Goal: Obtain resource: Obtain resource

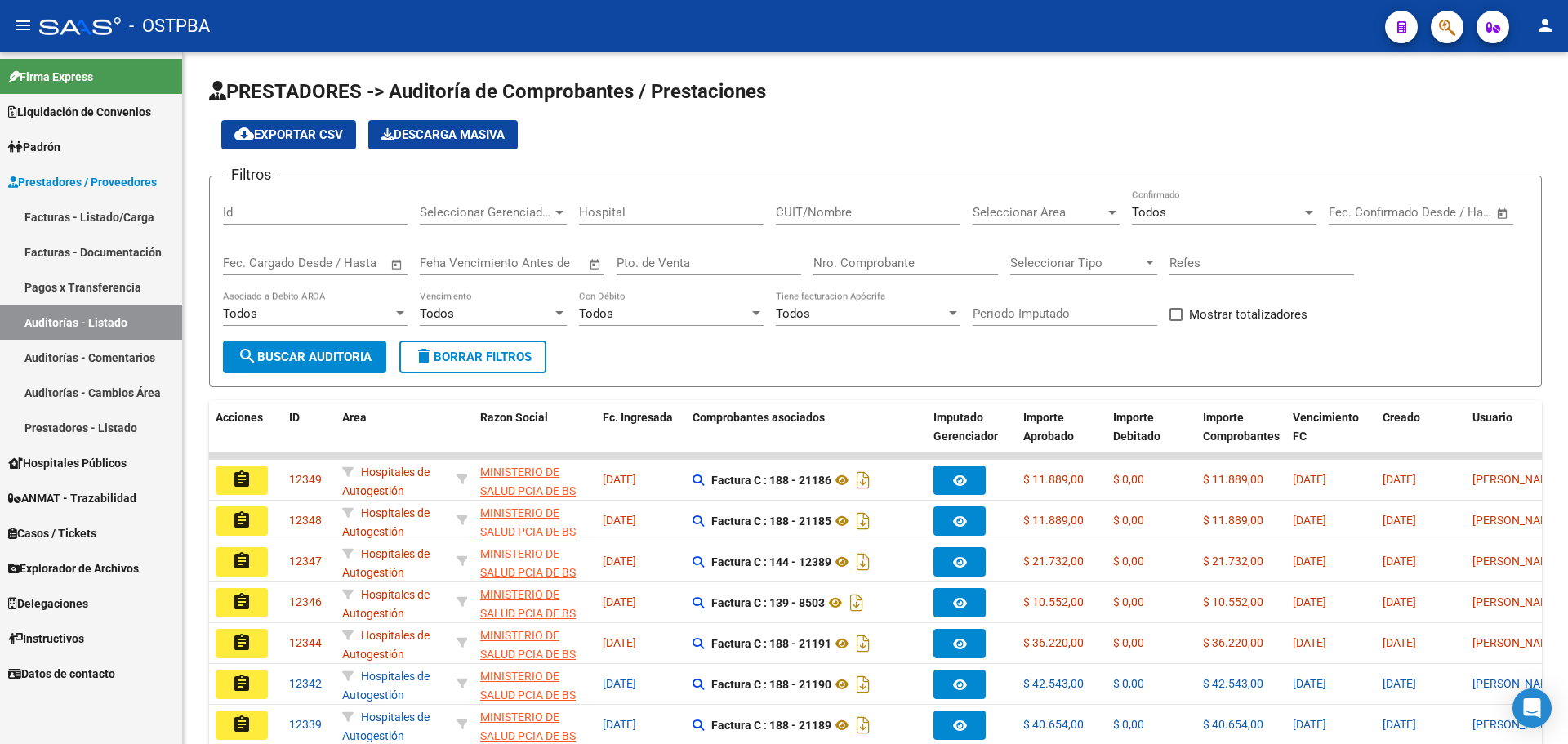
scroll to position [163, 0]
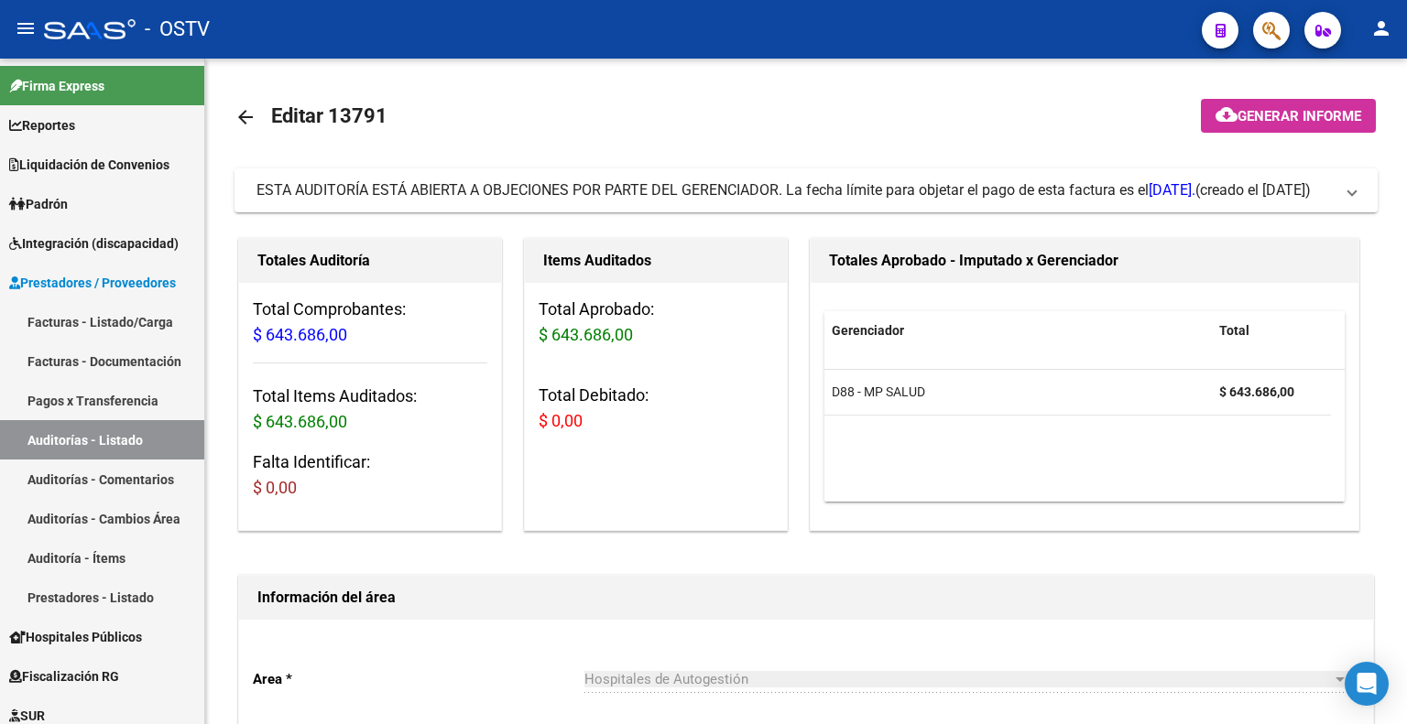
scroll to position [458, 0]
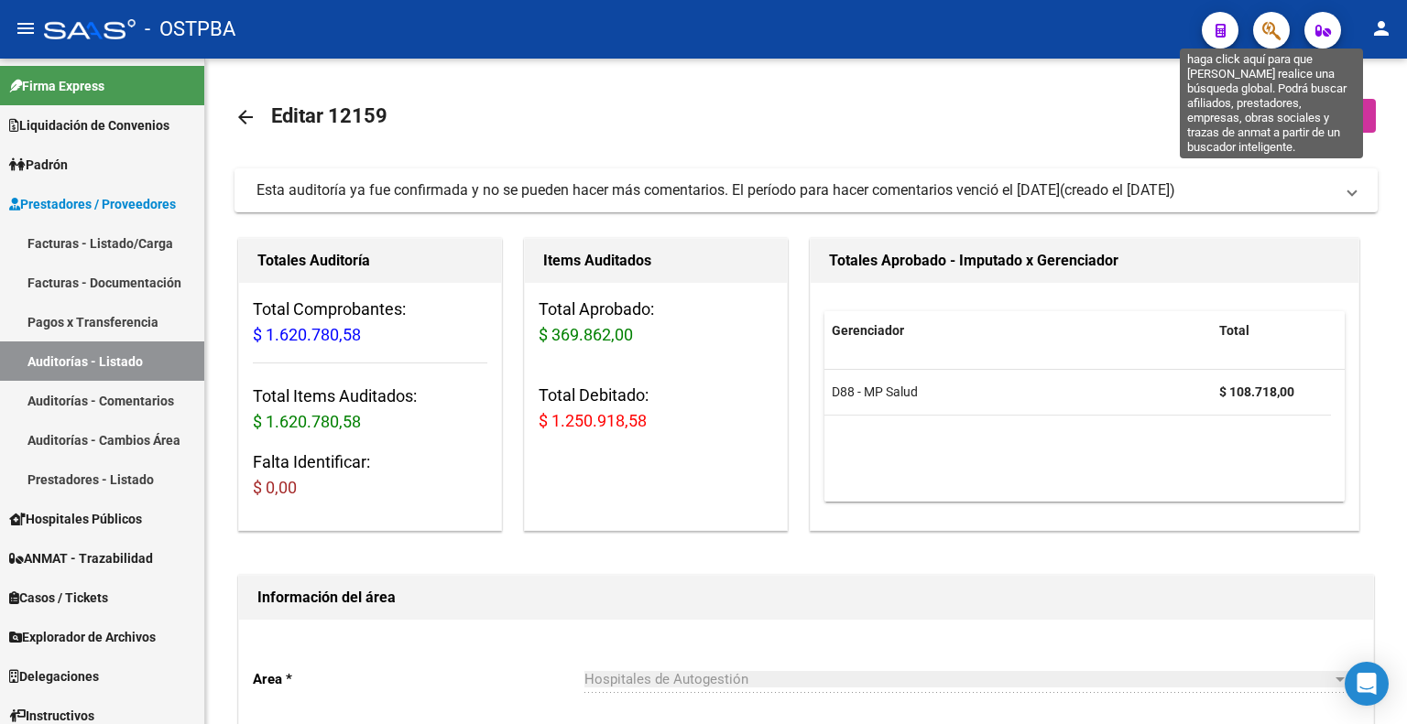
click at [1269, 21] on icon "button" at bounding box center [1271, 30] width 18 height 21
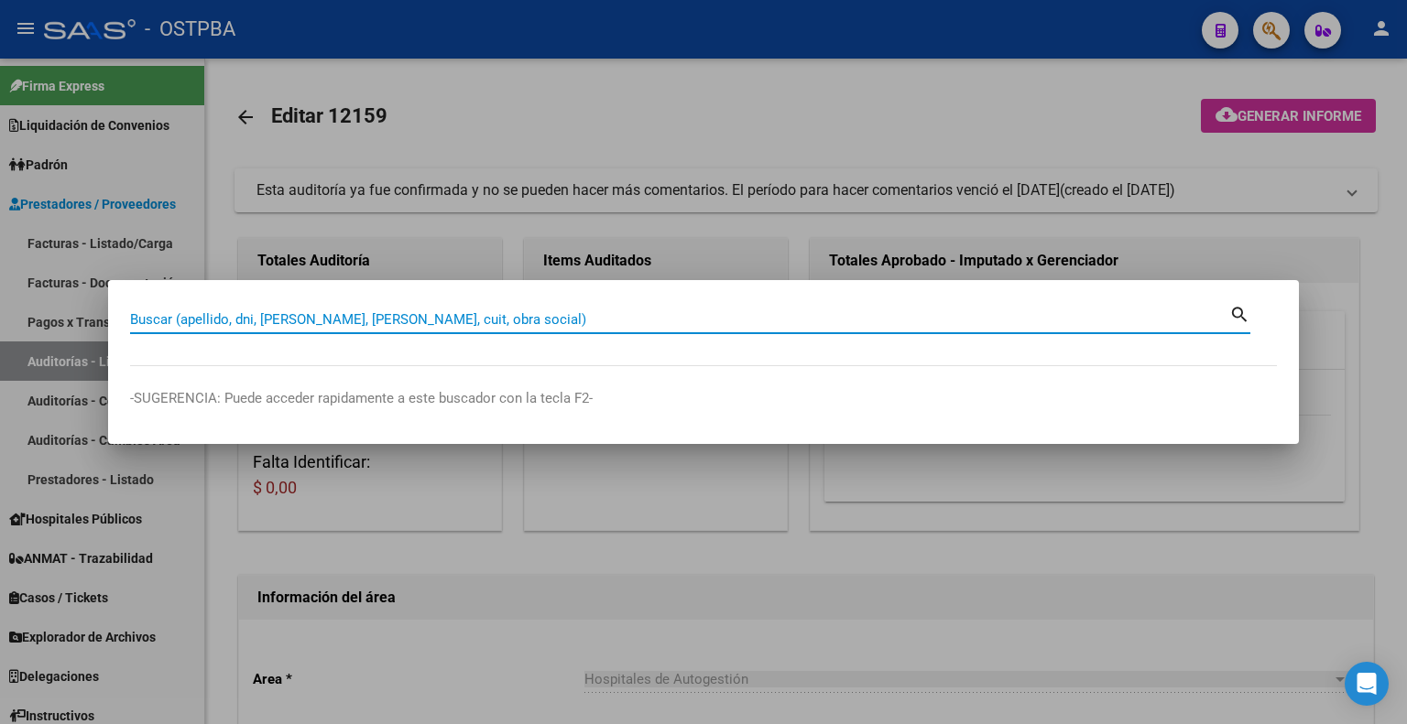
click at [405, 318] on input "Buscar (apellido, dni, cuil, nro traspaso, cuit, obra social)" at bounding box center [679, 319] width 1099 height 16
type input "25265737"
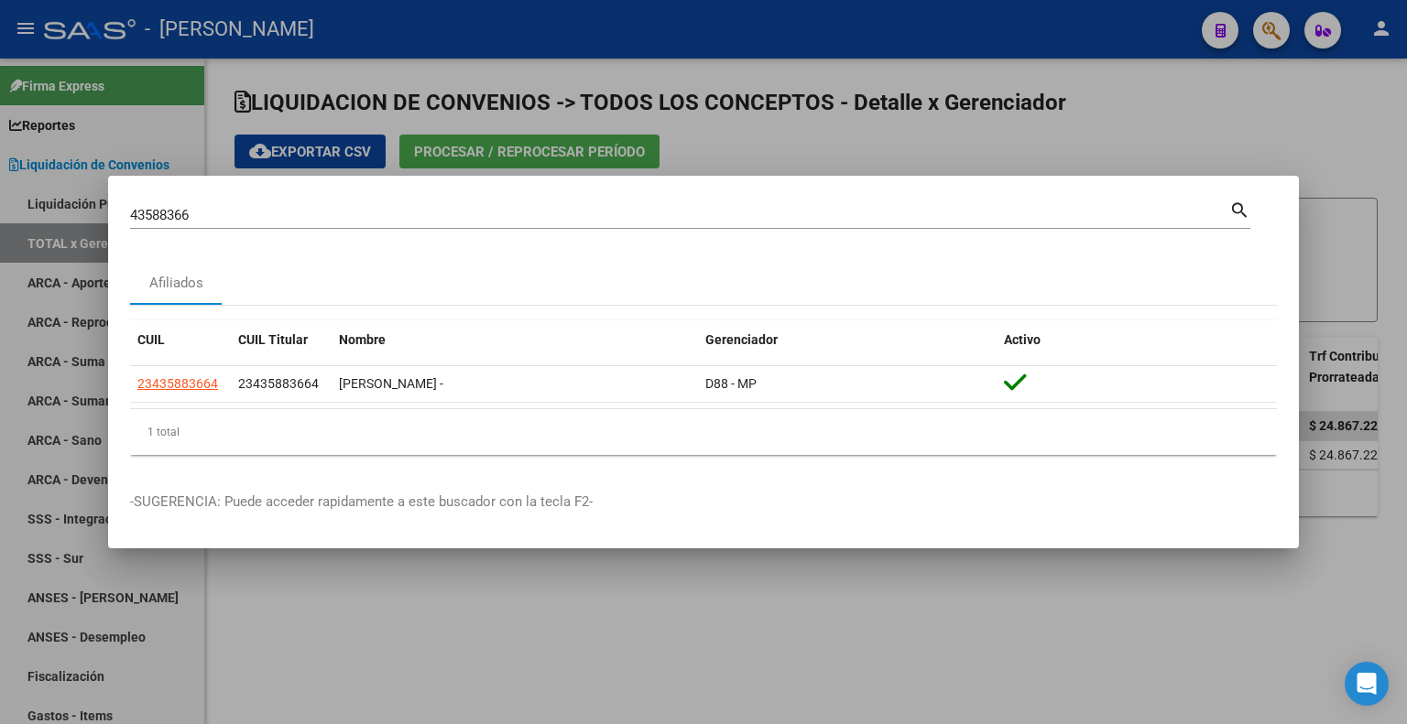
click at [256, 193] on mat-dialog-container "43588366 Buscar (apellido, dni, cuil, nro traspaso, cuit, obra social) search A…" at bounding box center [703, 362] width 1190 height 373
click at [244, 214] on input "43588366" at bounding box center [679, 215] width 1099 height 16
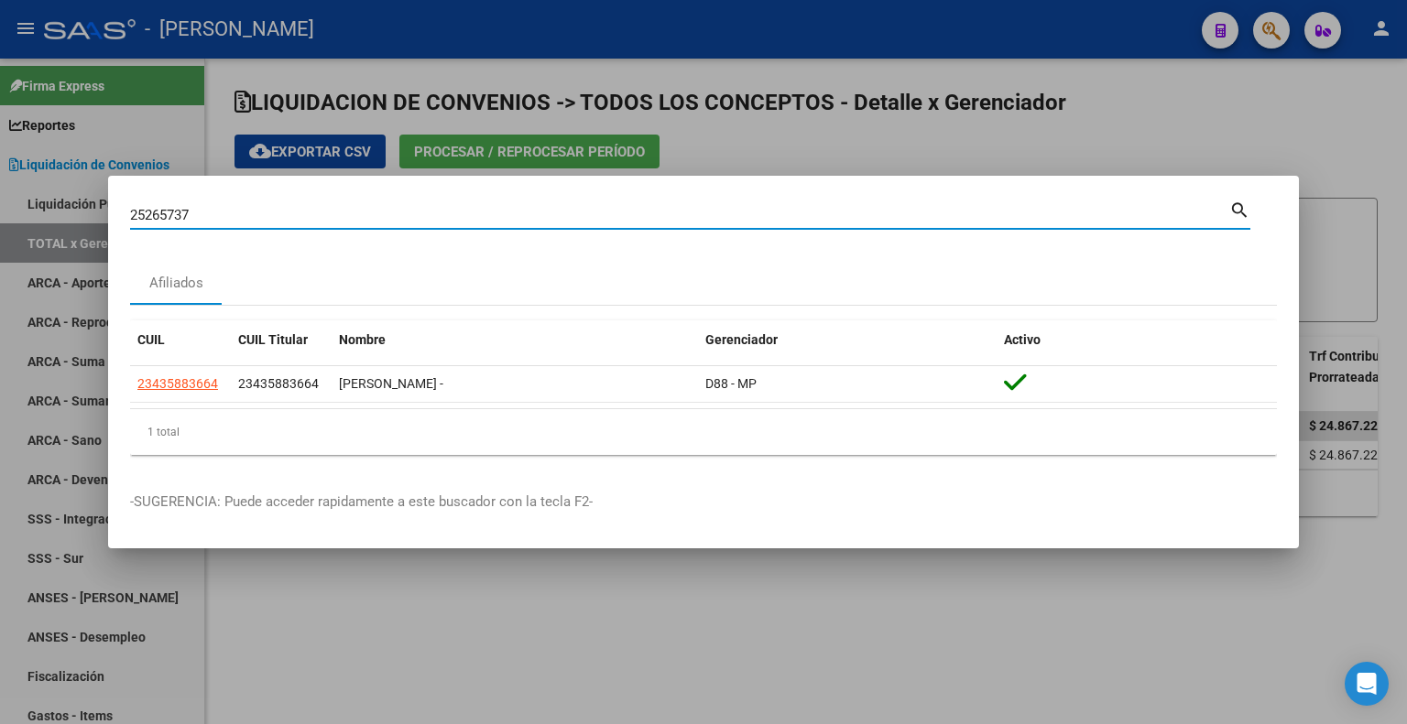
type input "25265737"
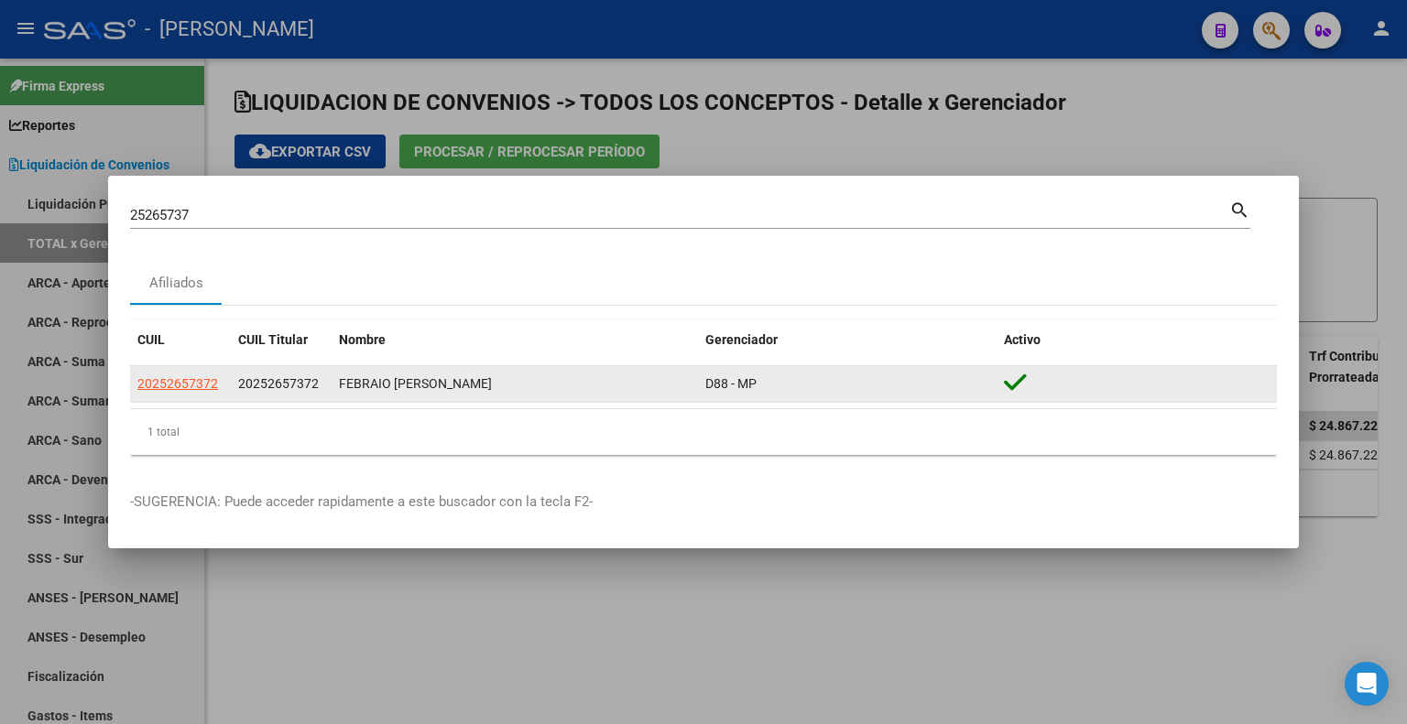
click at [281, 391] on span "20252657372" at bounding box center [278, 383] width 81 height 15
copy span "20252657372"
click at [157, 386] on span "20252657372" at bounding box center [177, 383] width 81 height 15
type textarea "20252657372"
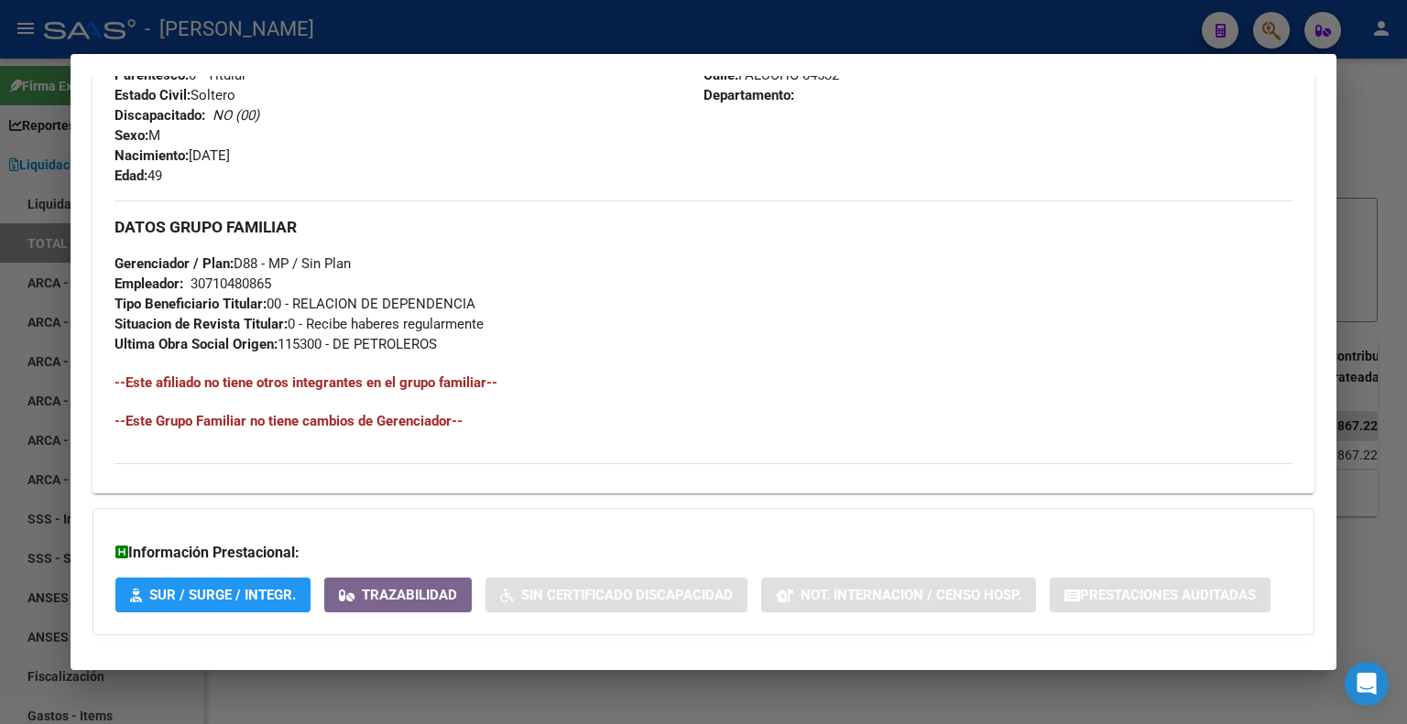
scroll to position [818, 0]
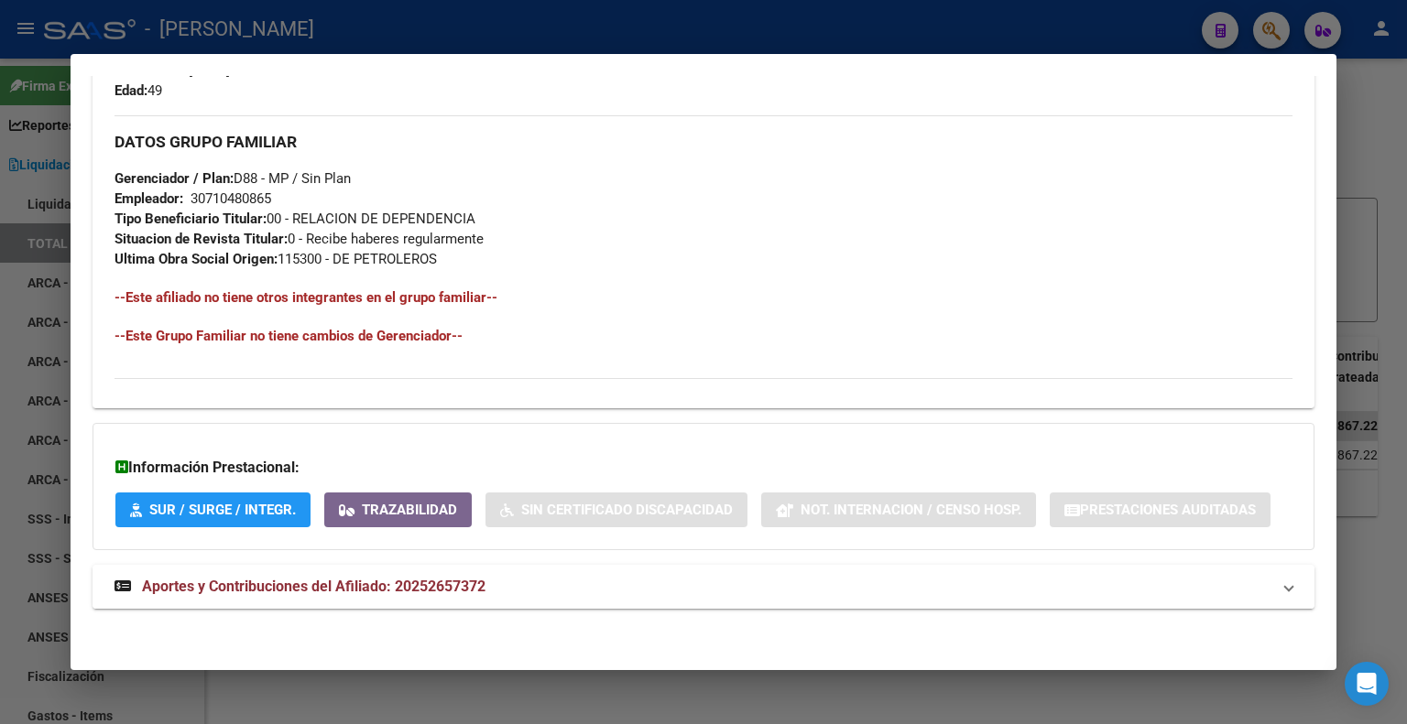
click at [421, 586] on span "Aportes y Contribuciones del Afiliado: 20252657372" at bounding box center [313, 586] width 343 height 17
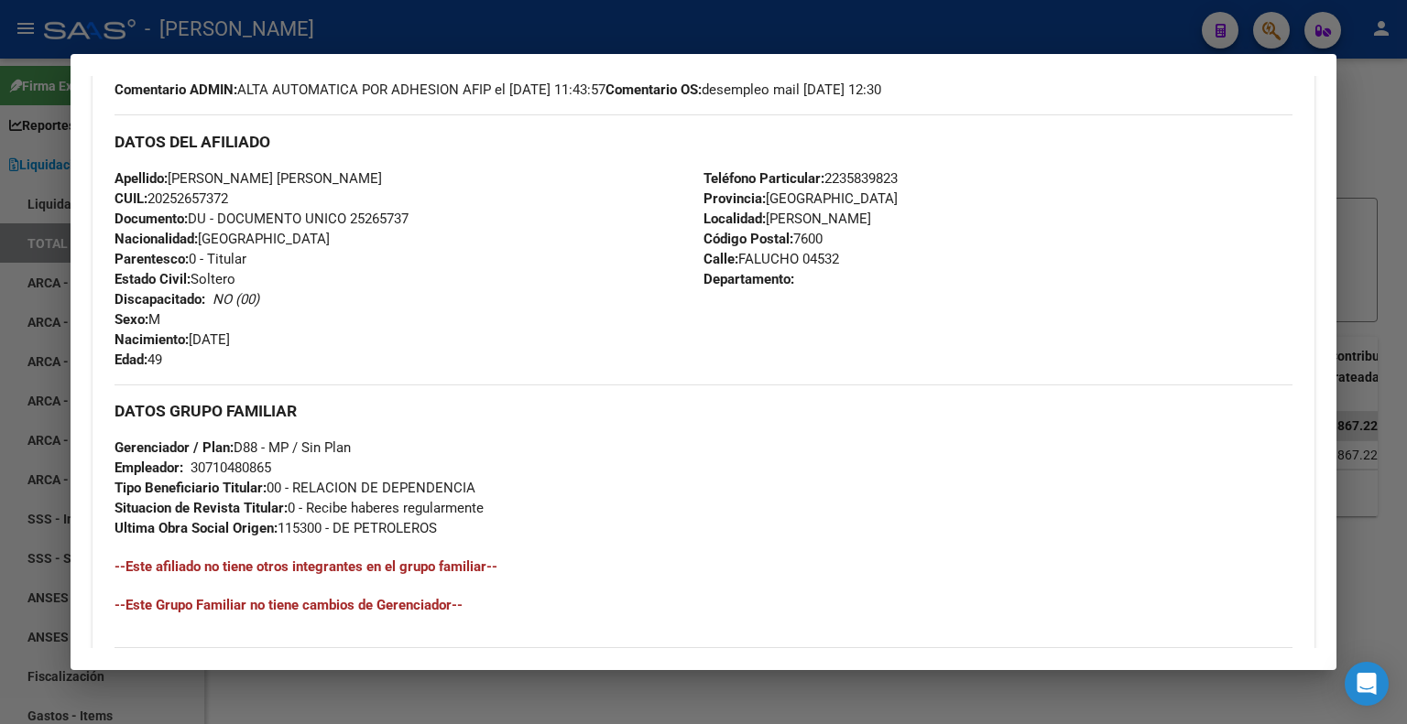
scroll to position [549, 0]
click at [255, 464] on div "30710480865" at bounding box center [230, 467] width 81 height 20
click at [256, 464] on div "30710480865" at bounding box center [230, 467] width 81 height 20
copy div "30710480865"
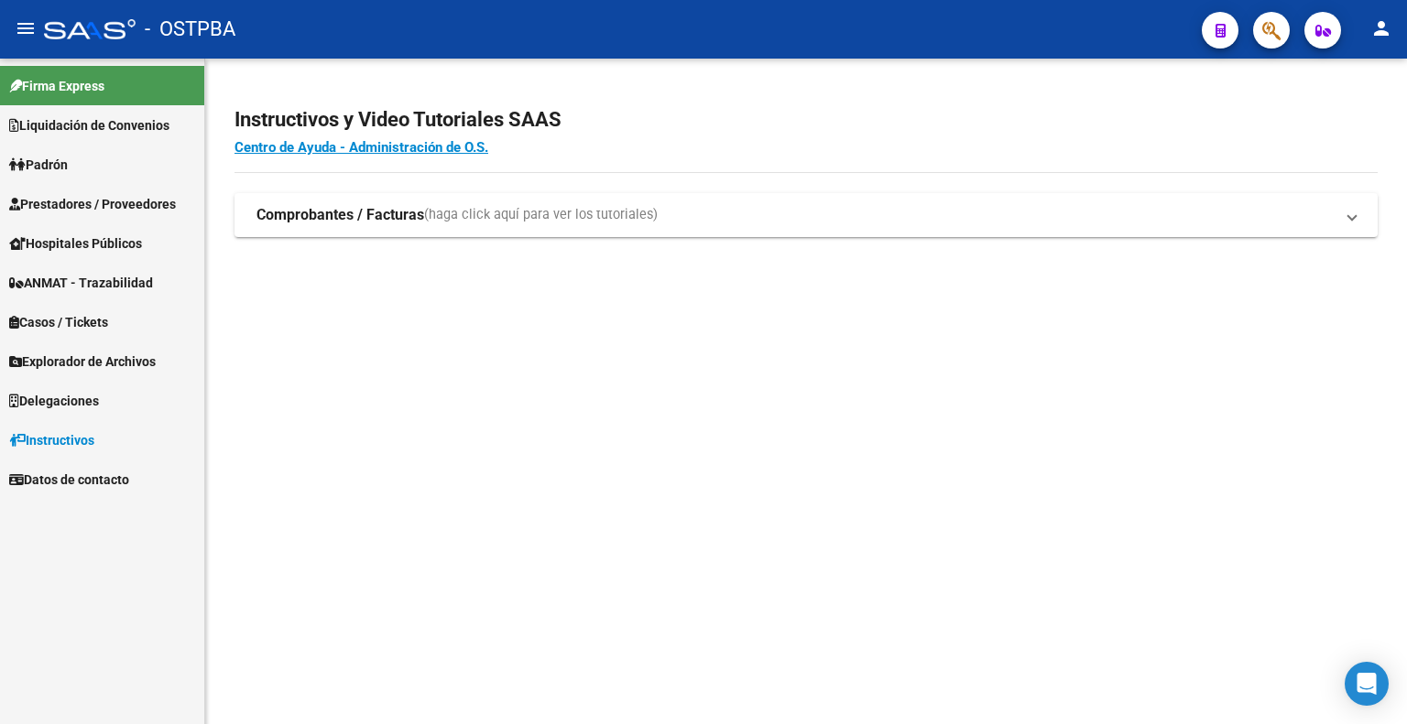
click at [99, 365] on span "Explorador de Archivos" at bounding box center [82, 362] width 147 height 20
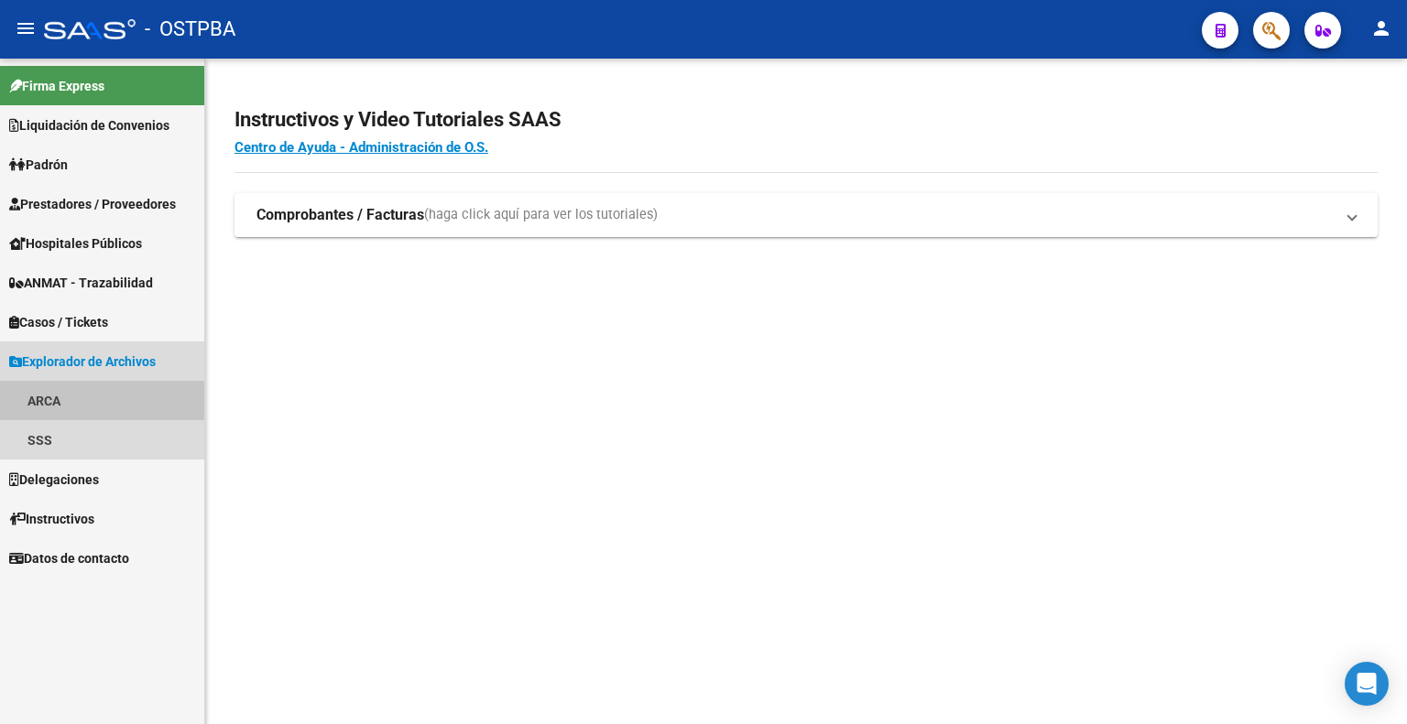
drag, startPoint x: 60, startPoint y: 391, endPoint x: 82, endPoint y: 389, distance: 21.1
click at [61, 391] on link "ARCA" at bounding box center [102, 400] width 204 height 39
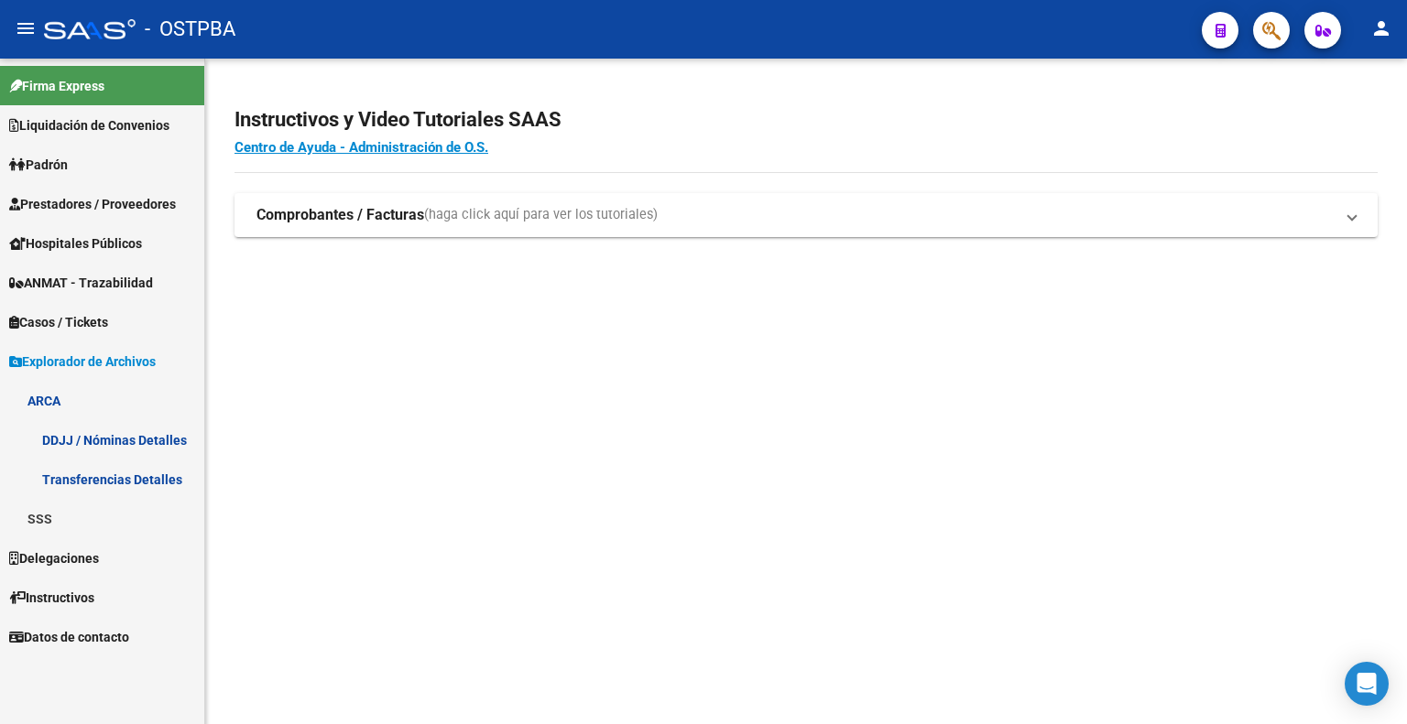
drag, startPoint x: 121, startPoint y: 476, endPoint x: 353, endPoint y: 361, distance: 258.8
click at [121, 475] on link "Transferencias Detalles" at bounding box center [102, 479] width 204 height 39
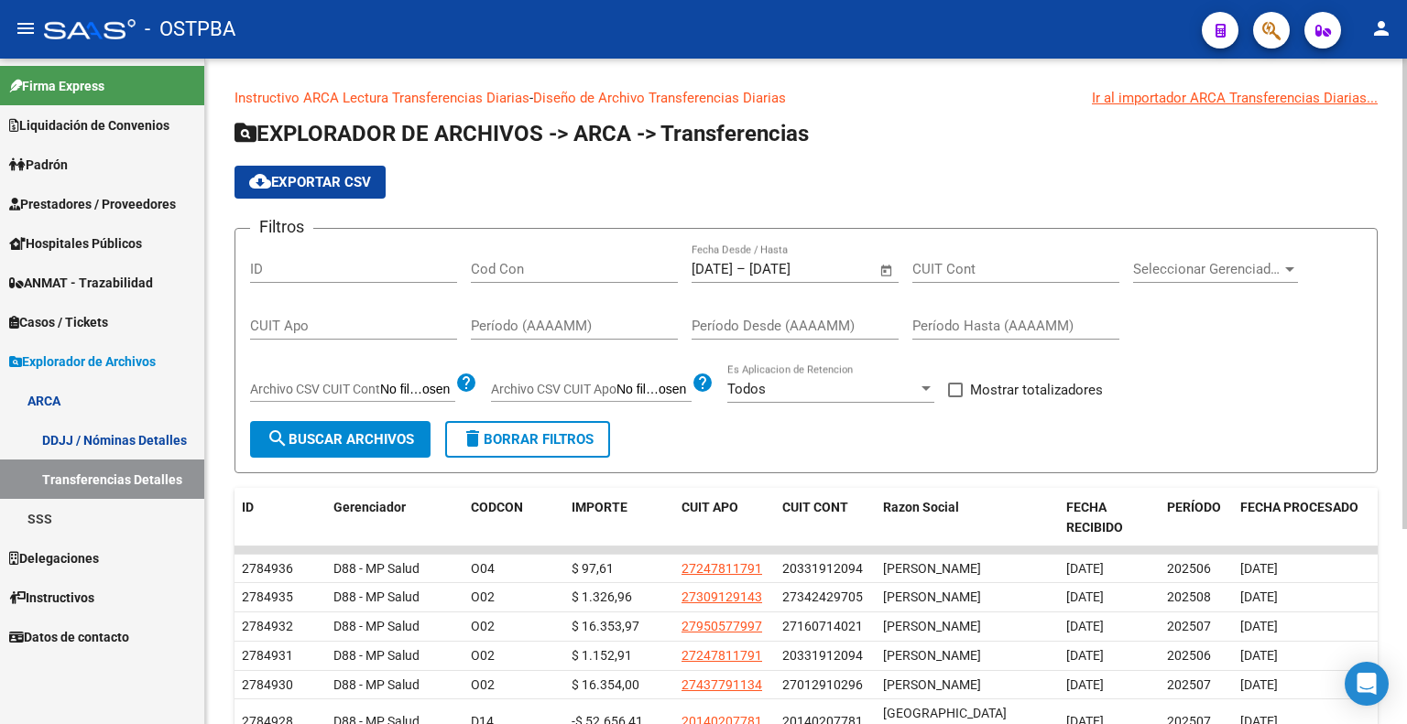
click at [890, 269] on span "Open calendar" at bounding box center [886, 270] width 44 height 44
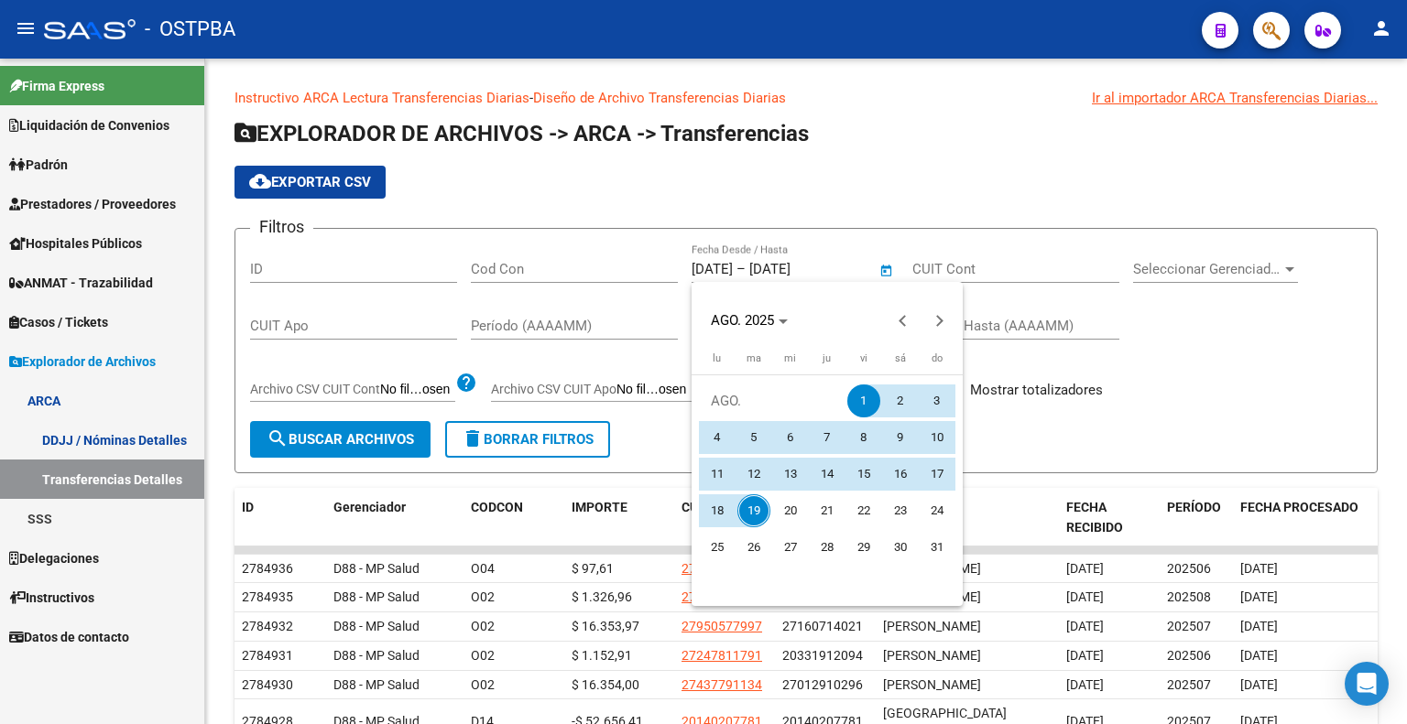
click at [861, 471] on span "15" at bounding box center [863, 474] width 33 height 33
type input "15/8/2025"
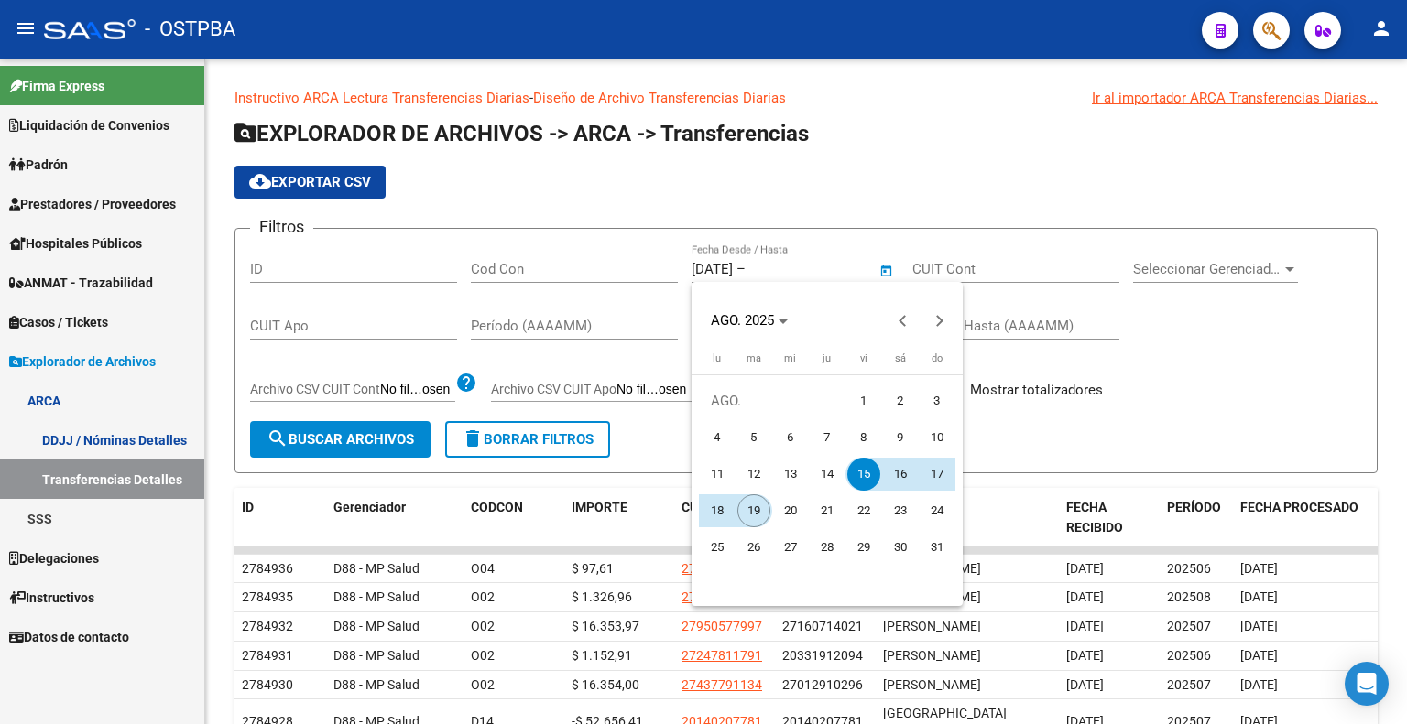
click at [756, 511] on span "19" at bounding box center [753, 511] width 33 height 33
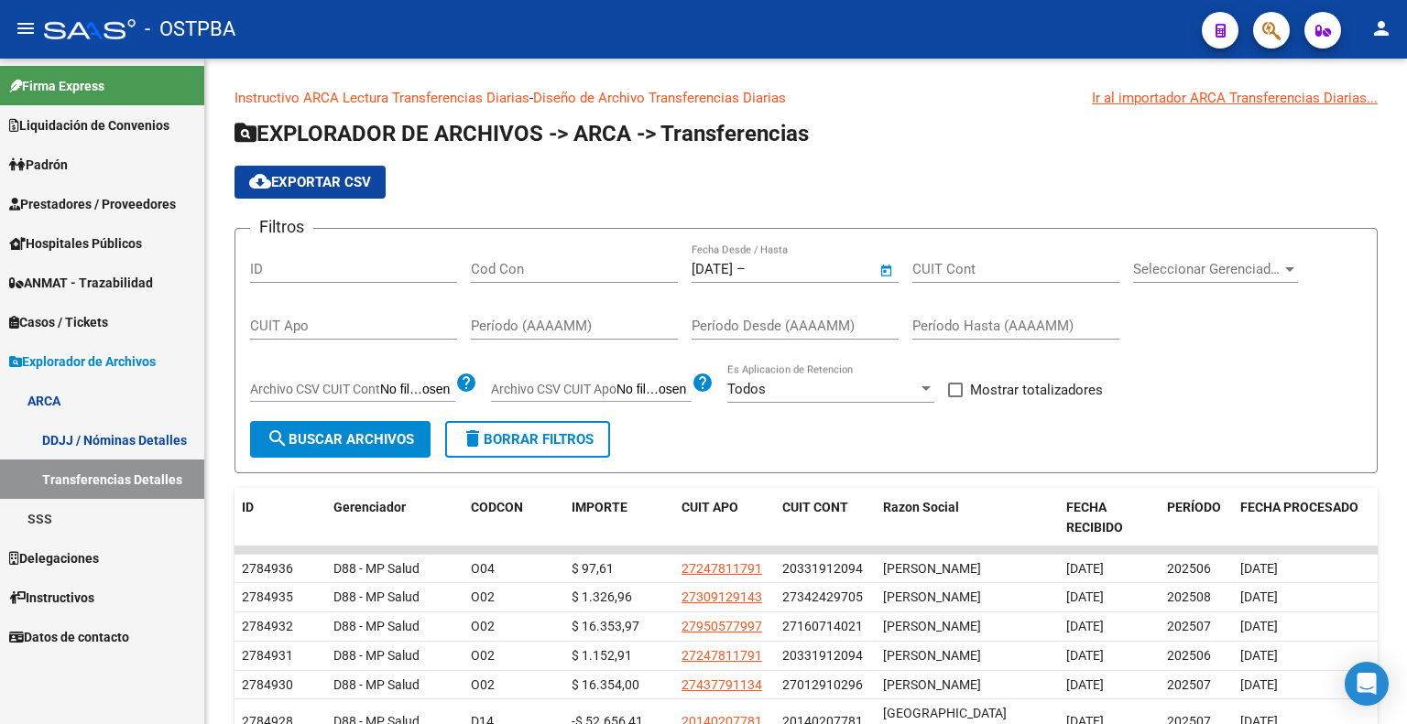
type input "19/8/2025"
click at [973, 386] on span "Mostrar totalizadores" at bounding box center [1036, 390] width 133 height 22
click at [955, 397] on input "Mostrar totalizadores" at bounding box center [954, 397] width 1 height 1
checkbox input "true"
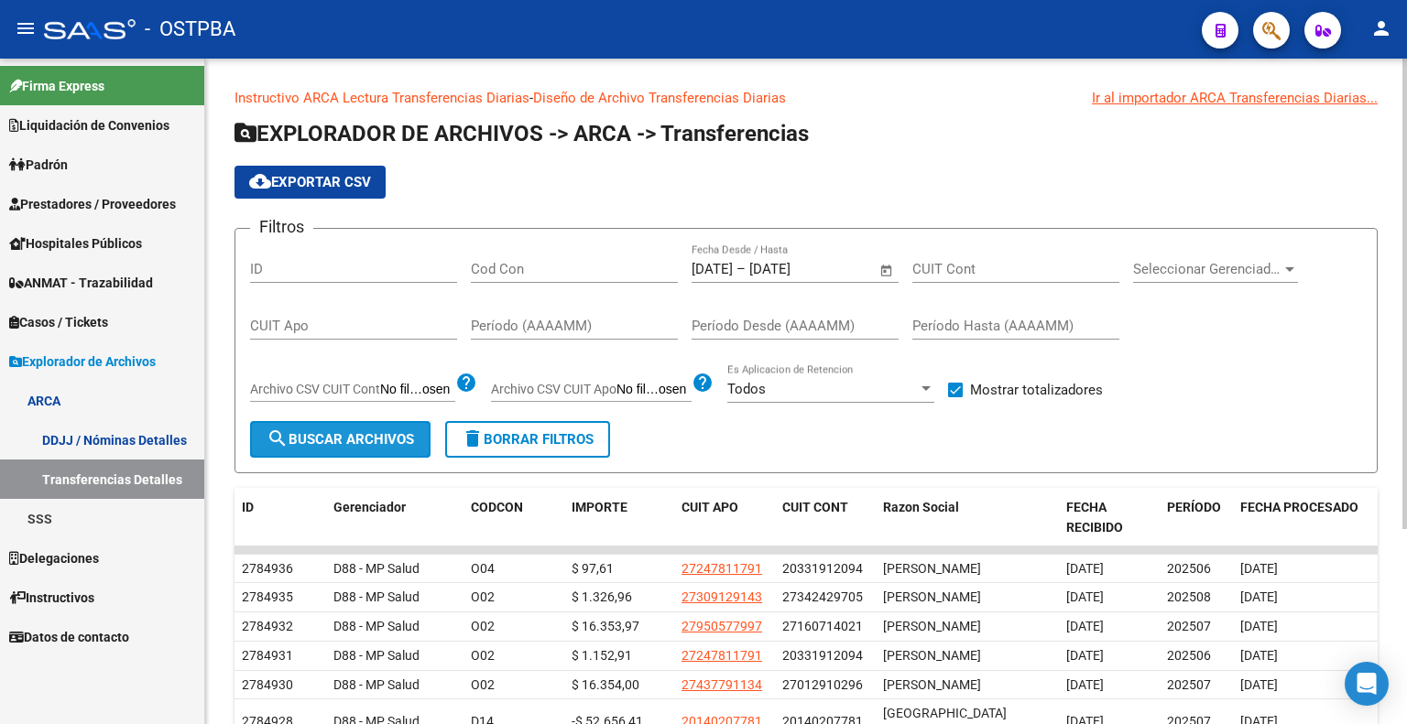
click at [396, 432] on span "search Buscar Archivos" at bounding box center [339, 439] width 147 height 16
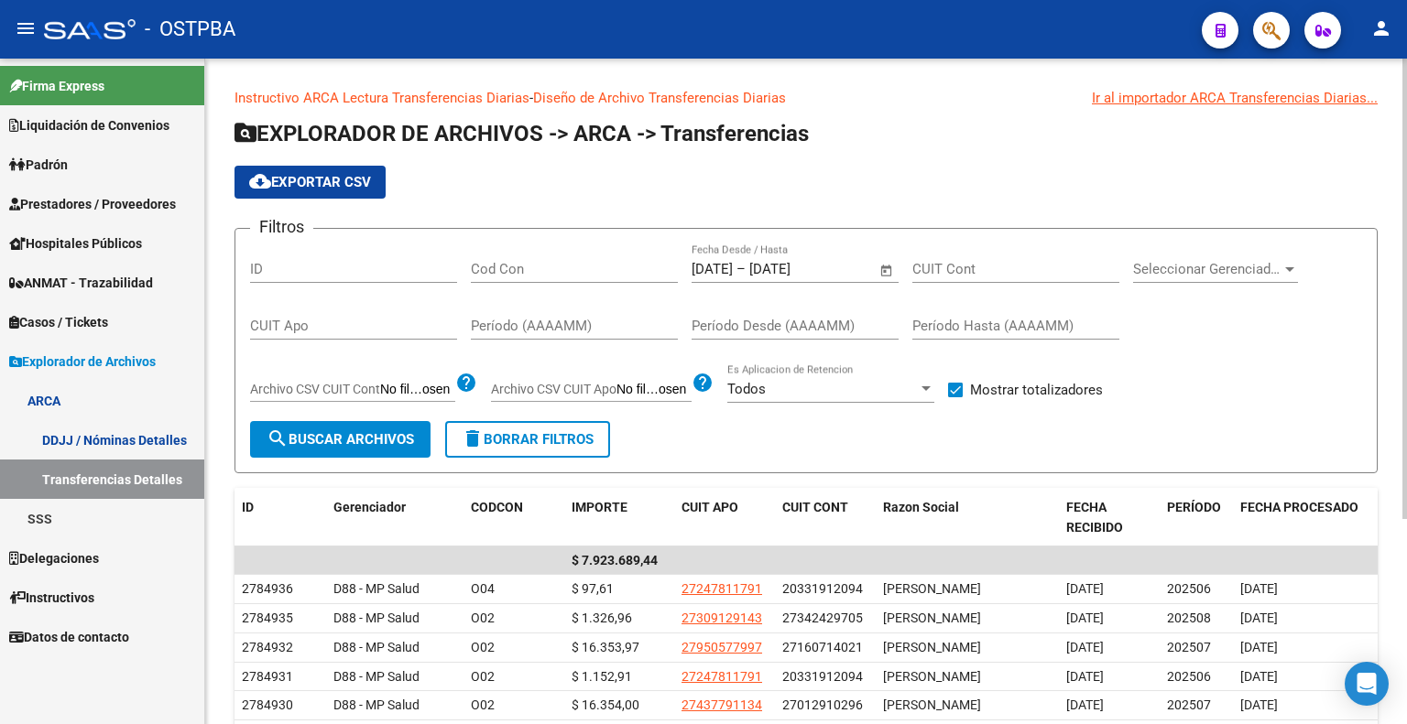
click at [892, 270] on span "Open calendar" at bounding box center [886, 270] width 44 height 44
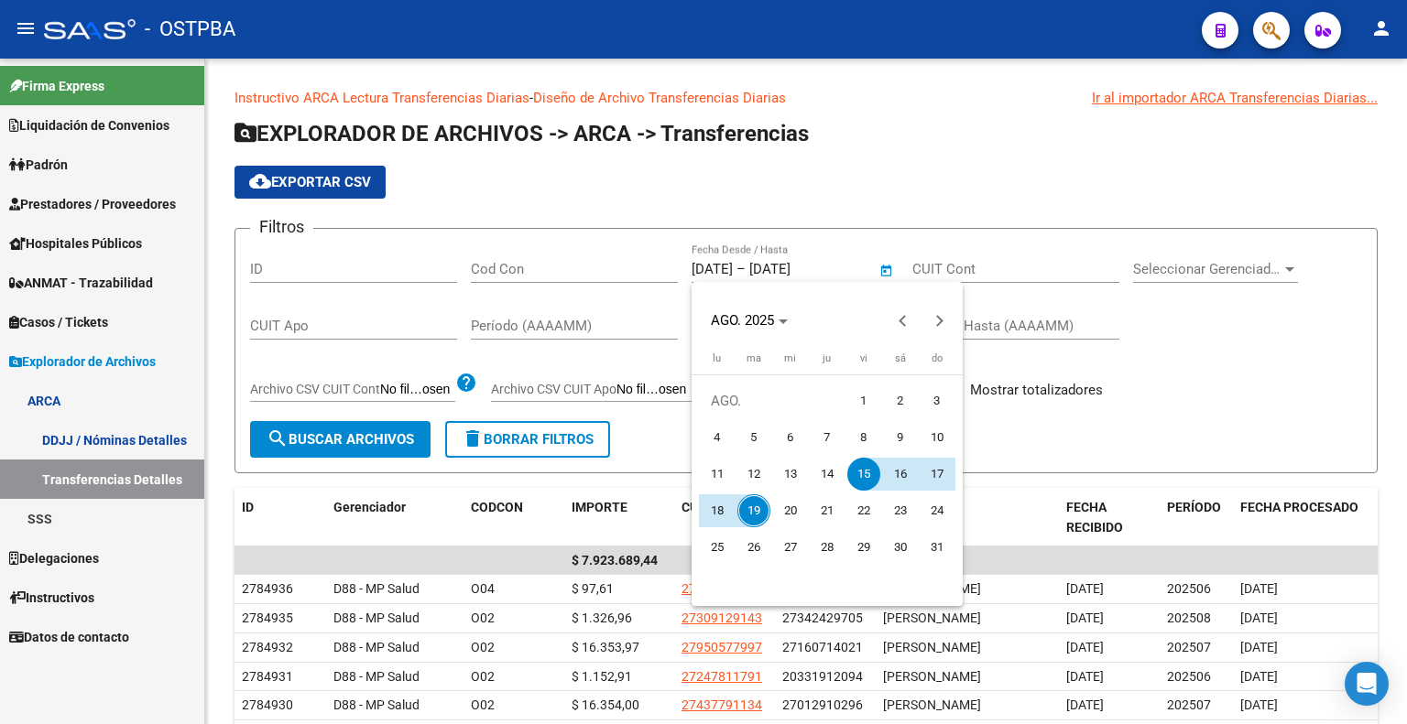
click at [872, 397] on span "1" at bounding box center [863, 401] width 33 height 33
type input "1/8/2025"
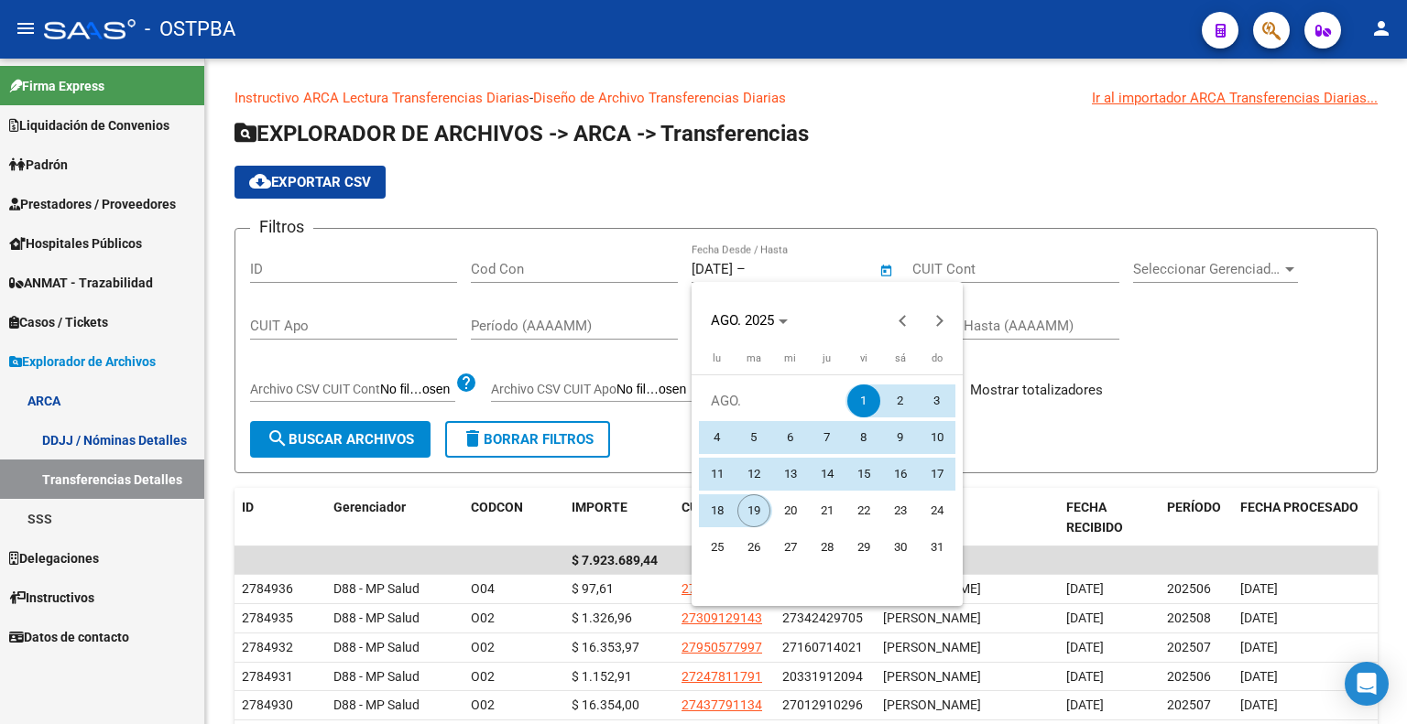
click at [759, 513] on span "19" at bounding box center [753, 511] width 33 height 33
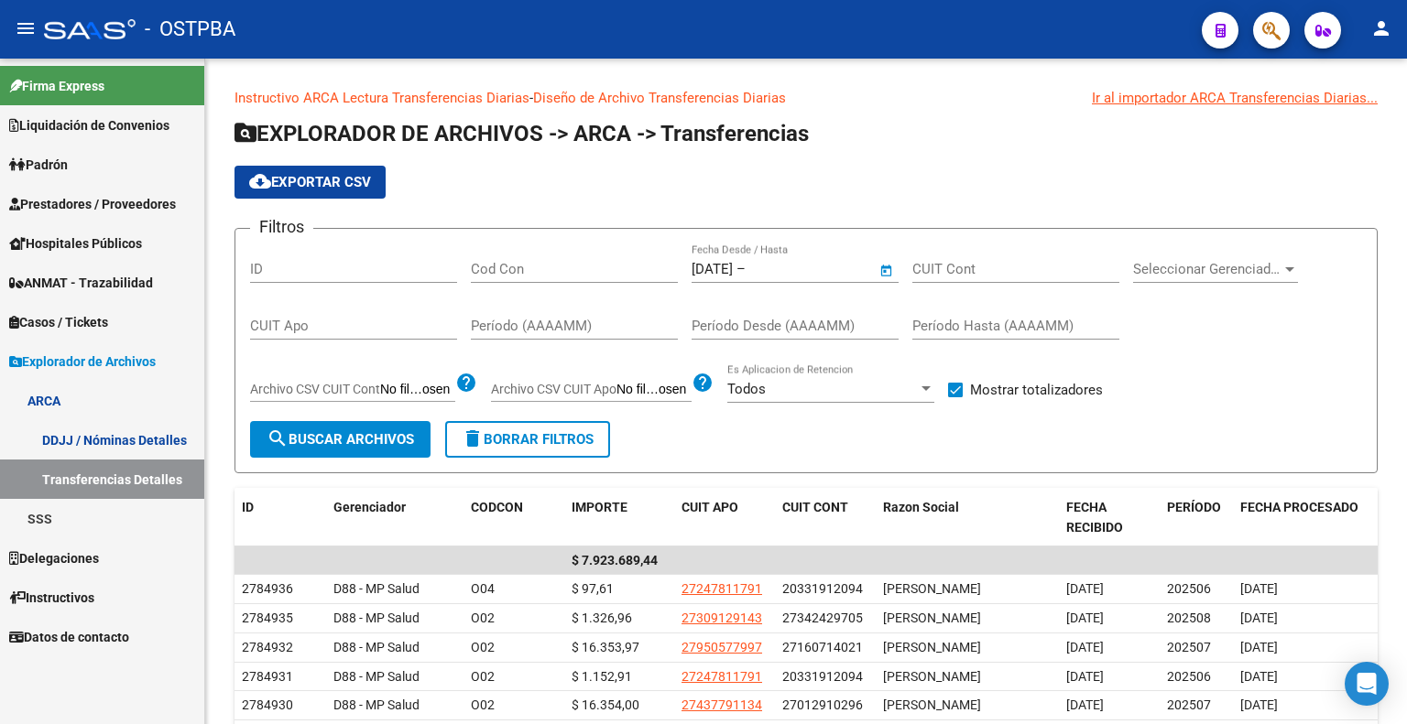
type input "19/8/2025"
click at [957, 192] on div "cloud_download Exportar CSV" at bounding box center [805, 182] width 1143 height 33
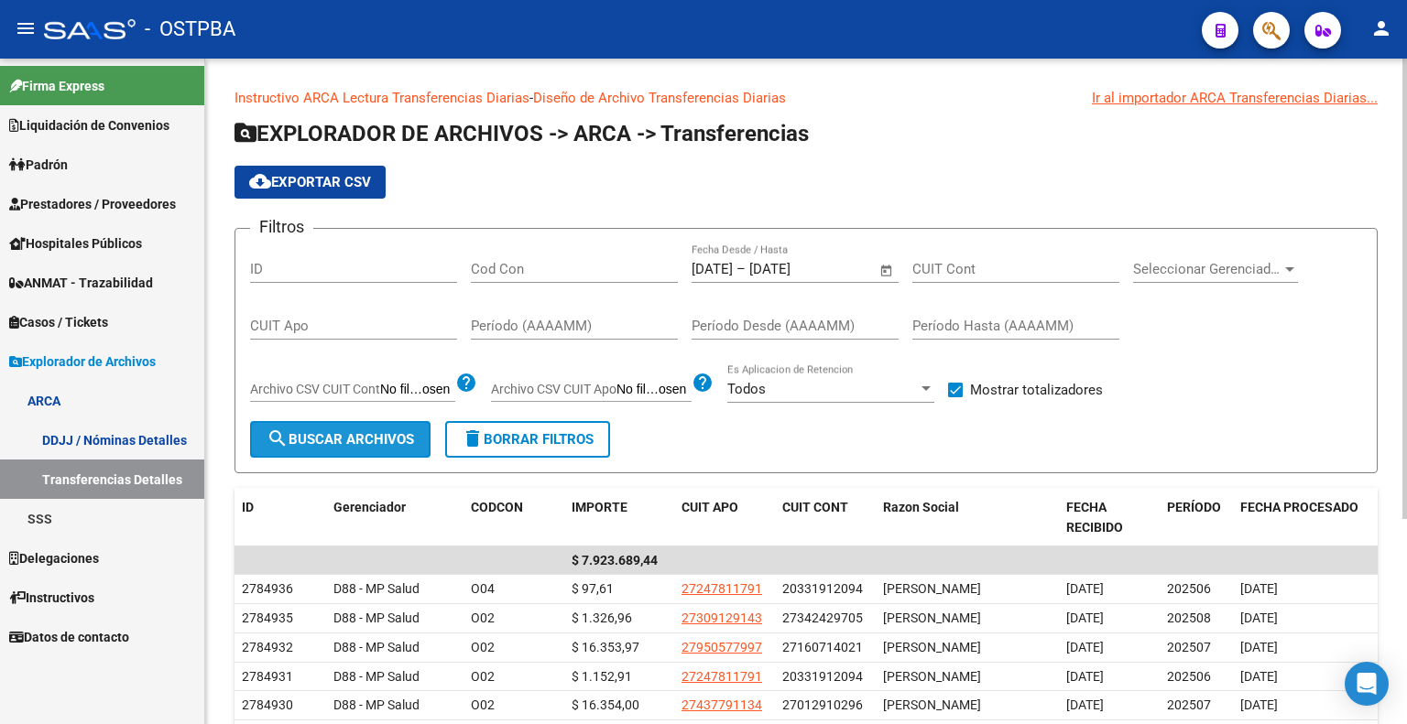
click at [363, 431] on span "search Buscar Archivos" at bounding box center [339, 439] width 147 height 16
click at [359, 186] on span "cloud_download Exportar CSV" at bounding box center [310, 182] width 122 height 16
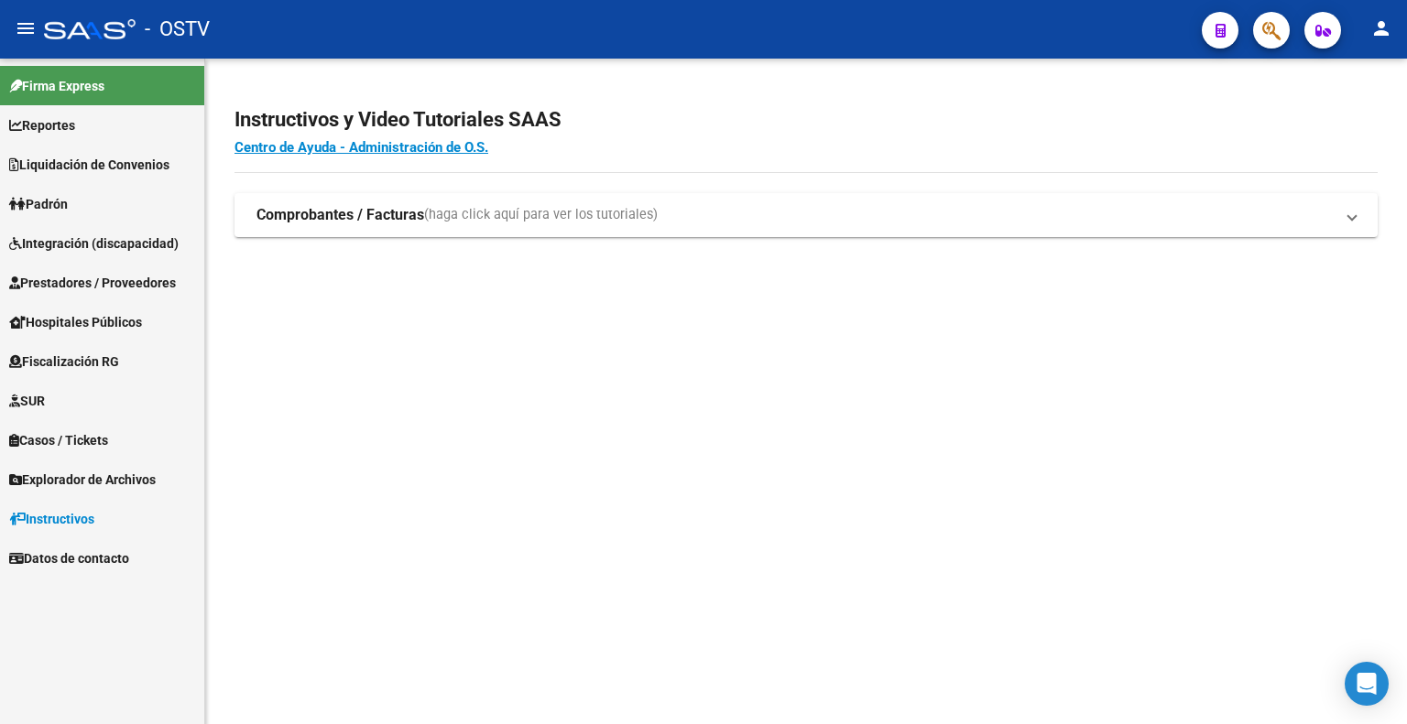
click at [136, 478] on span "Explorador de Archivos" at bounding box center [82, 480] width 147 height 20
click at [82, 512] on link "ARCA" at bounding box center [102, 518] width 204 height 39
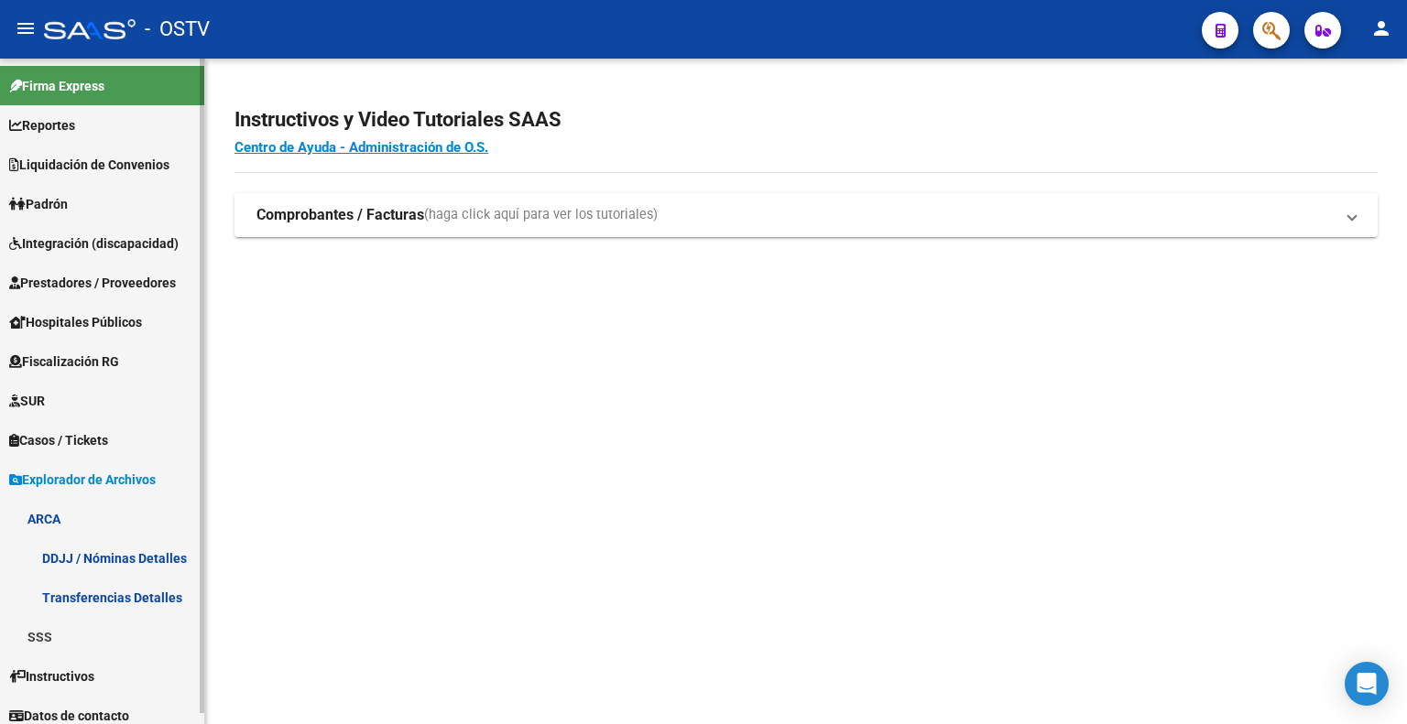
click at [71, 587] on link "Transferencias Detalles" at bounding box center [102, 597] width 204 height 39
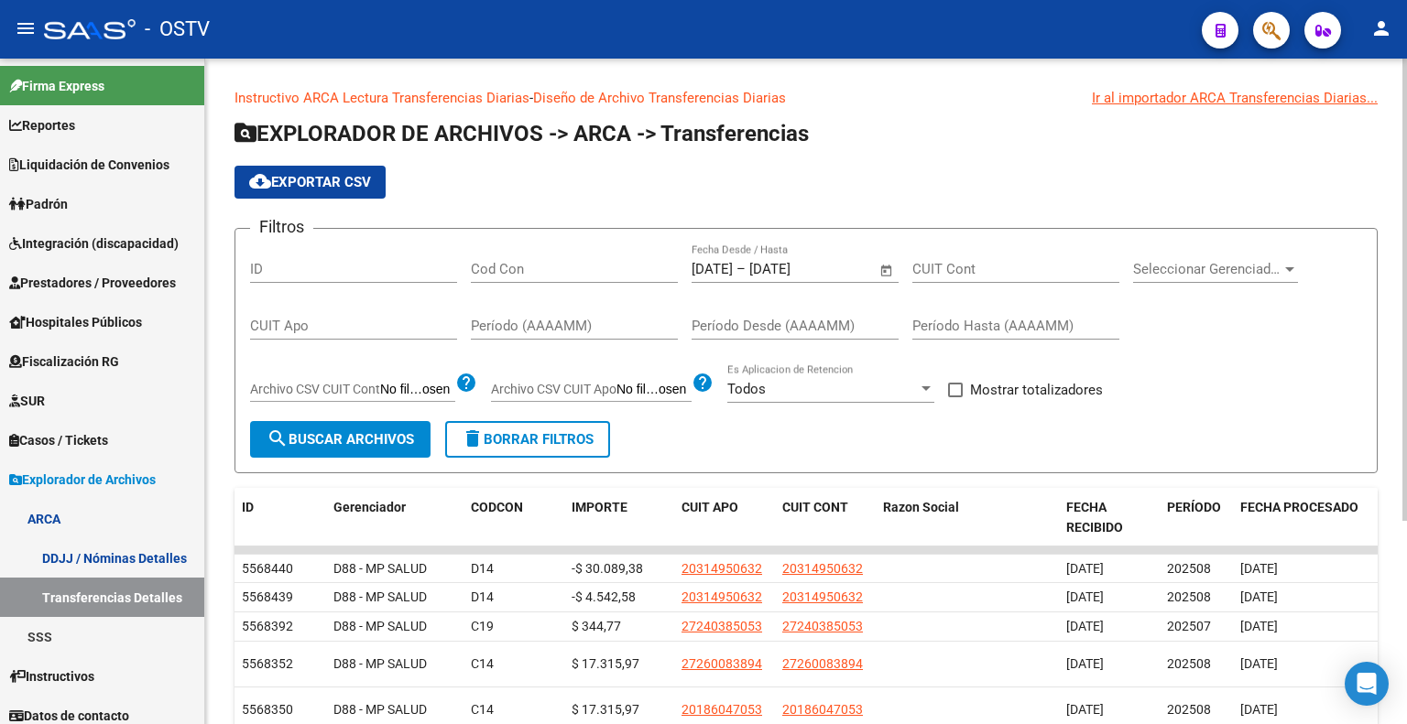
click at [886, 266] on span "Open calendar" at bounding box center [886, 270] width 44 height 44
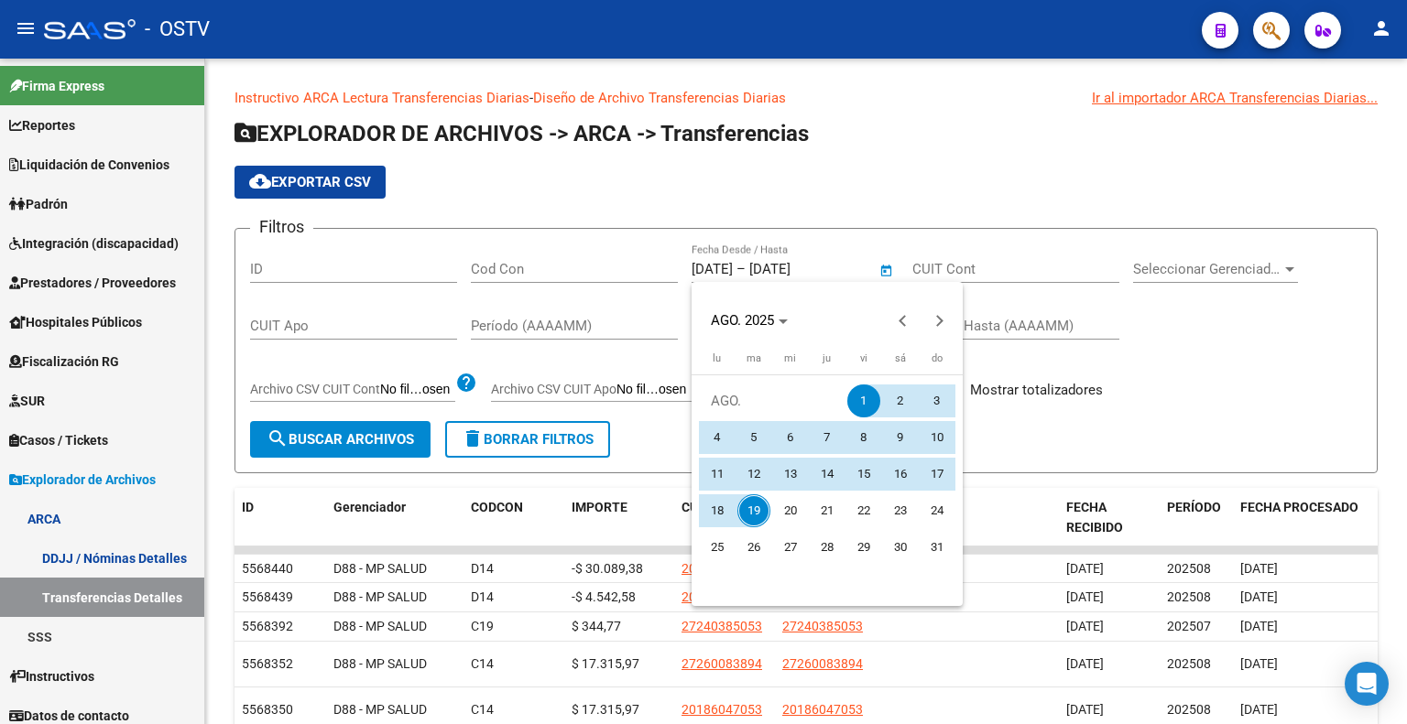
click at [989, 366] on div at bounding box center [703, 362] width 1407 height 724
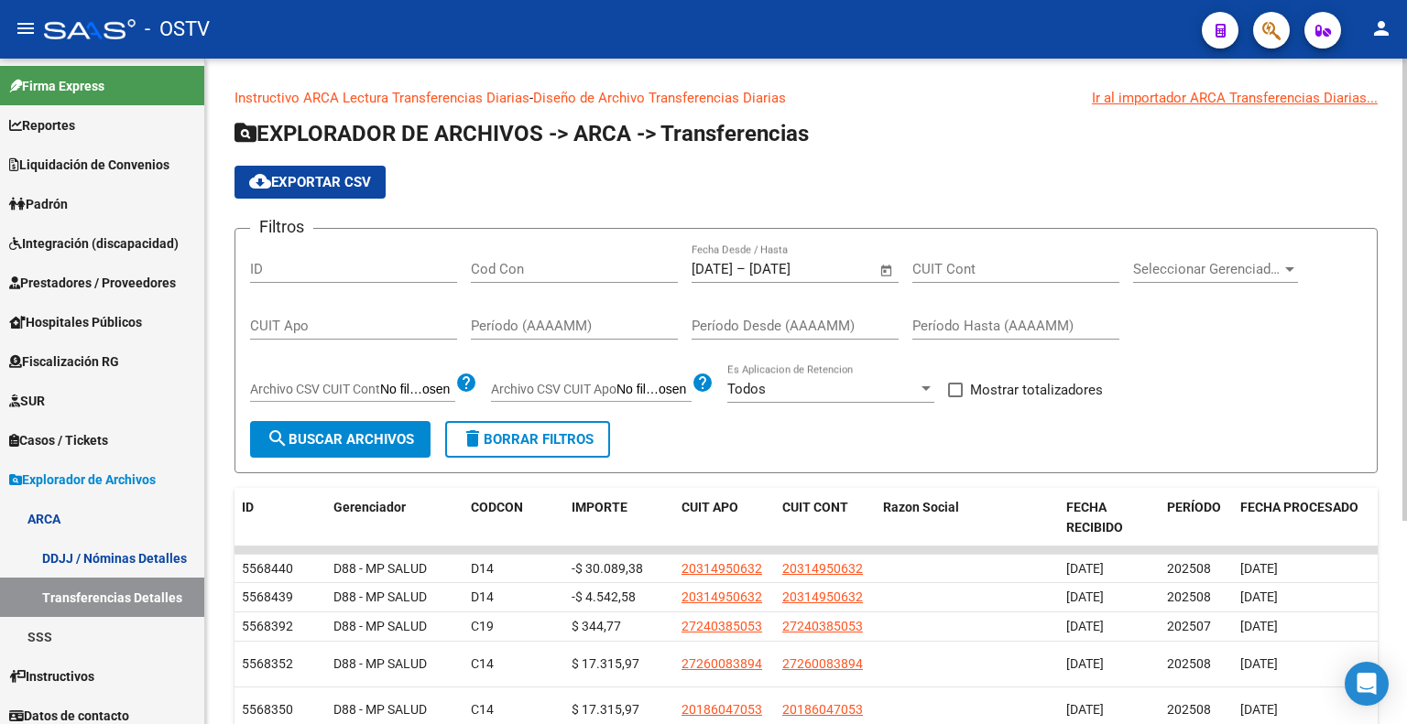
drag, startPoint x: 952, startPoint y: 389, endPoint x: 906, endPoint y: 398, distance: 47.6
click at [952, 389] on span at bounding box center [955, 390] width 15 height 15
click at [954, 397] on input "Mostrar totalizadores" at bounding box center [954, 397] width 1 height 1
checkbox input "true"
click at [368, 431] on span "search Buscar Archivos" at bounding box center [339, 439] width 147 height 16
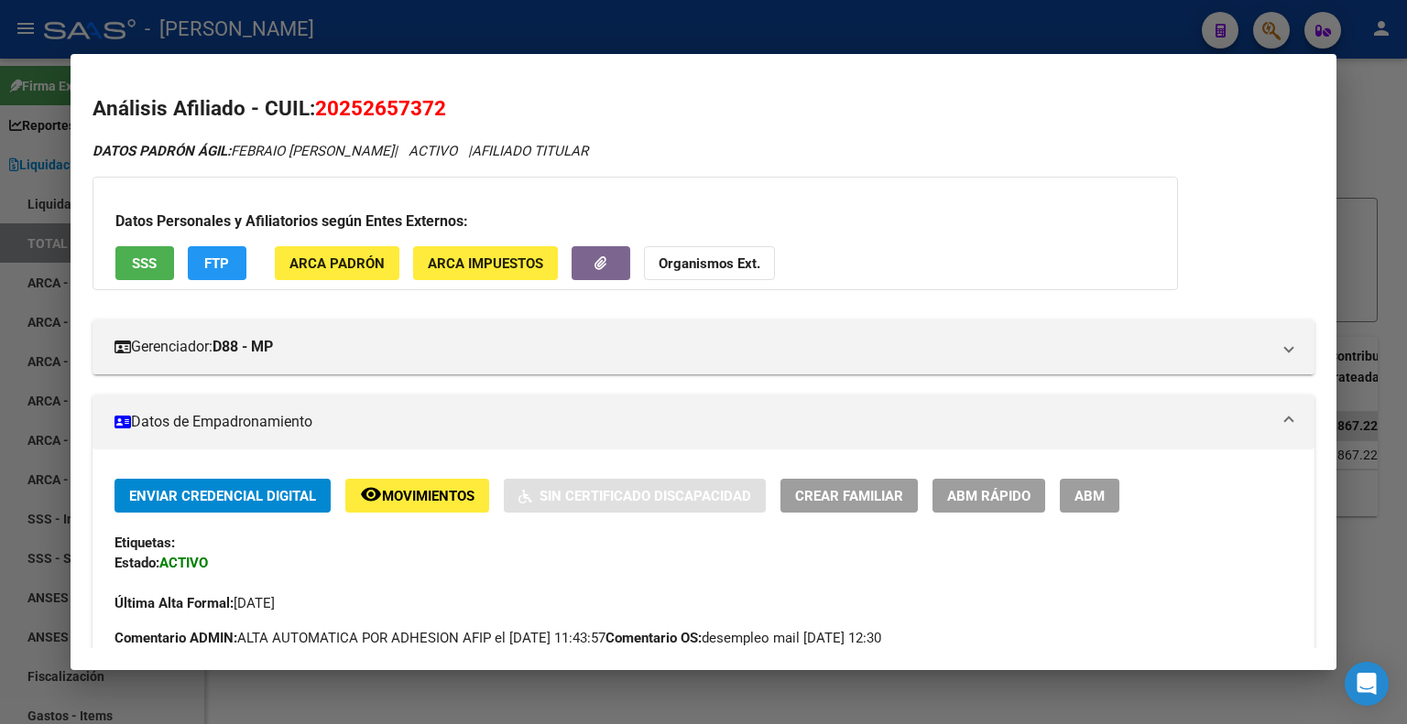
scroll to position [549, 0]
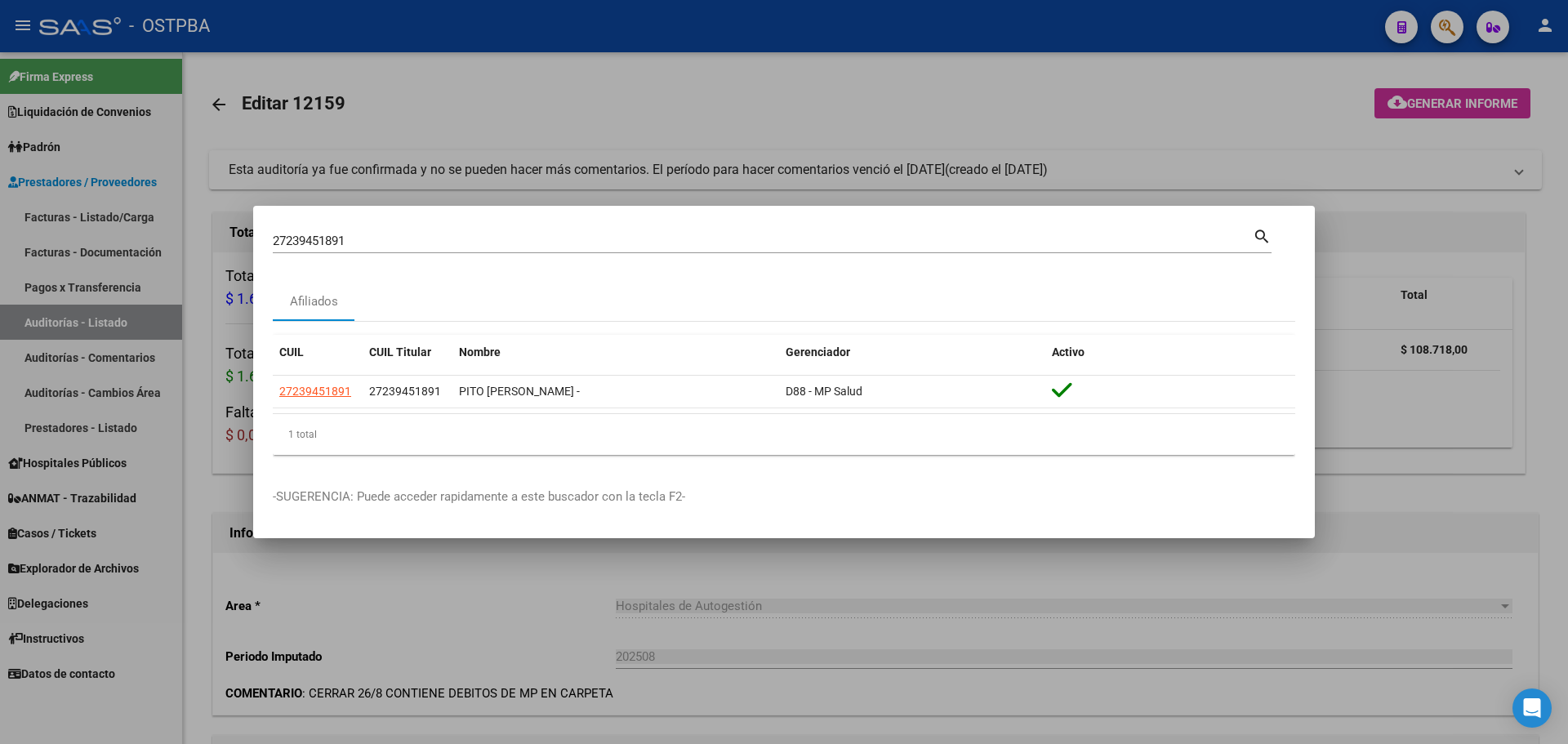
scroll to position [654, 0]
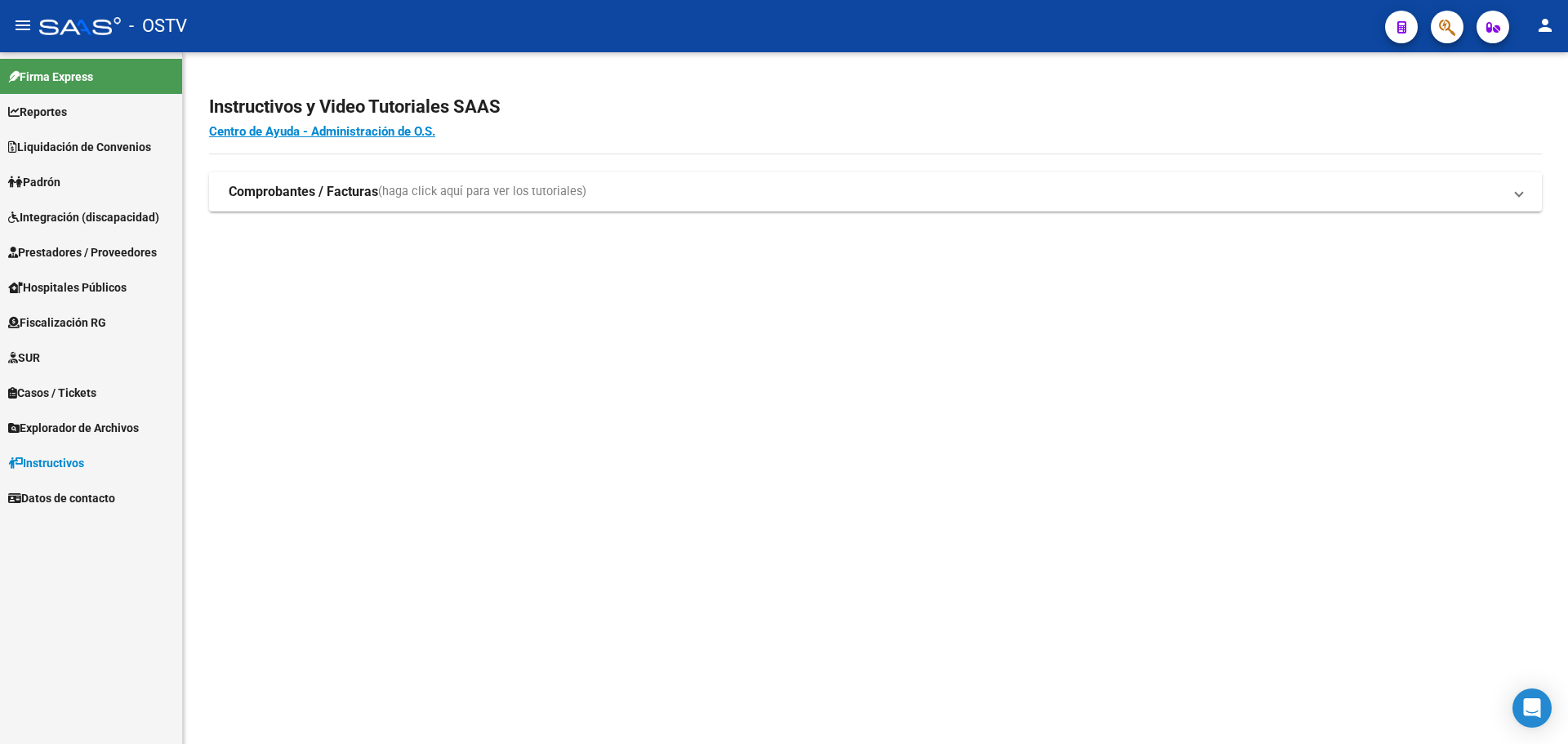
click at [1457, 21] on button "button" at bounding box center [1447, 27] width 33 height 33
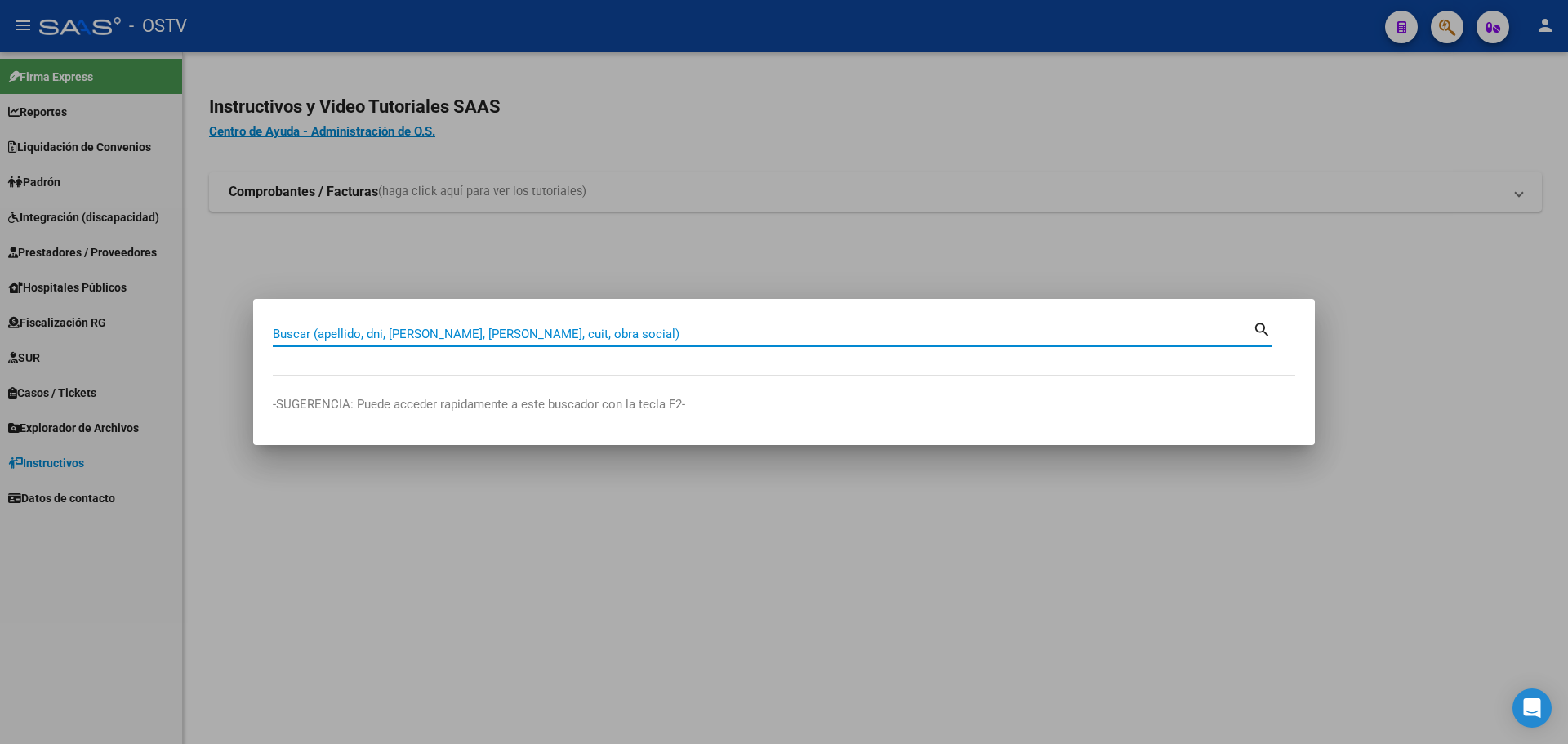
click at [440, 325] on div "Buscar (apellido, dni, [PERSON_NAME], [PERSON_NAME], cuit, obra social)" at bounding box center [763, 334] width 980 height 24
type input "40351833"
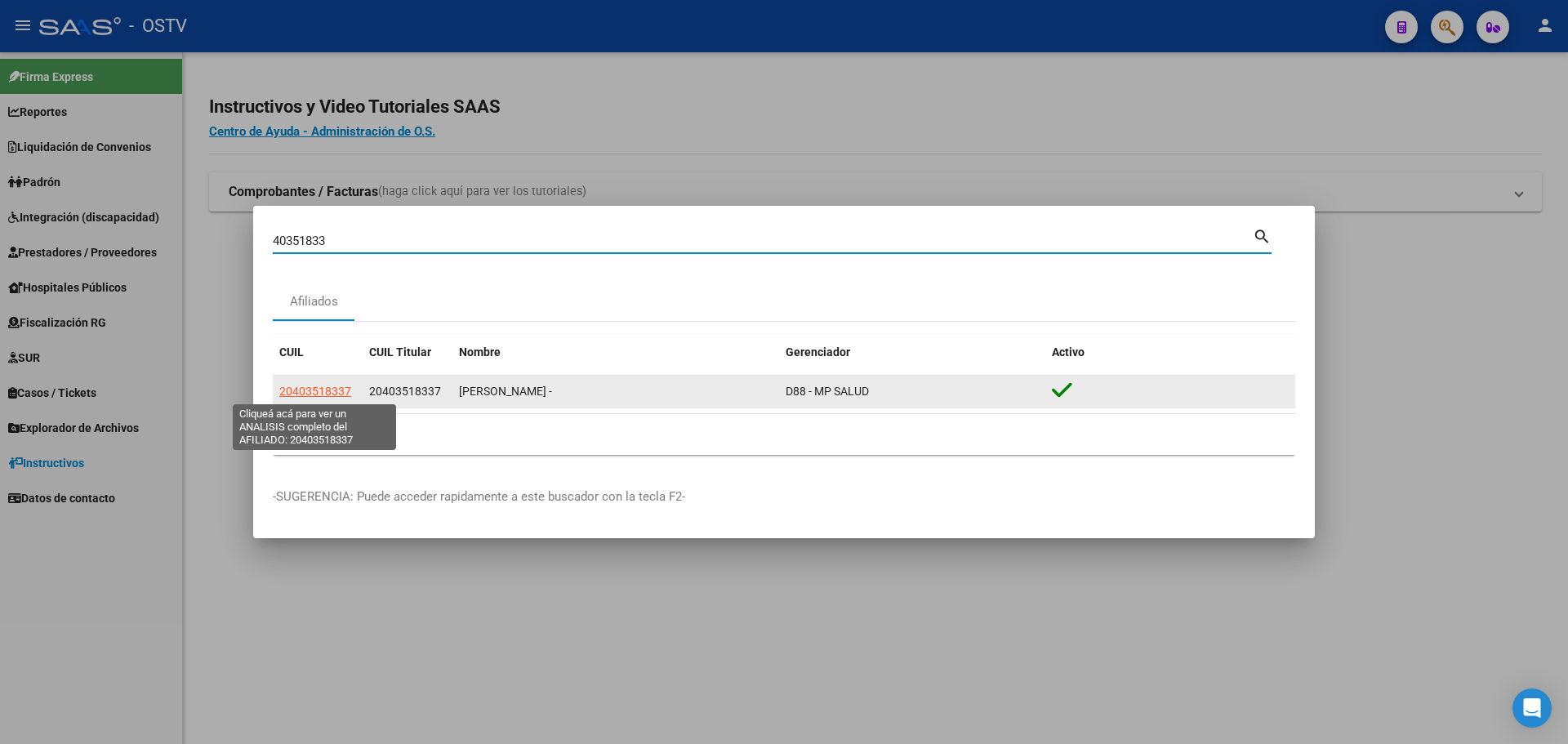
click at [335, 388] on span "20403518337" at bounding box center [315, 391] width 72 height 13
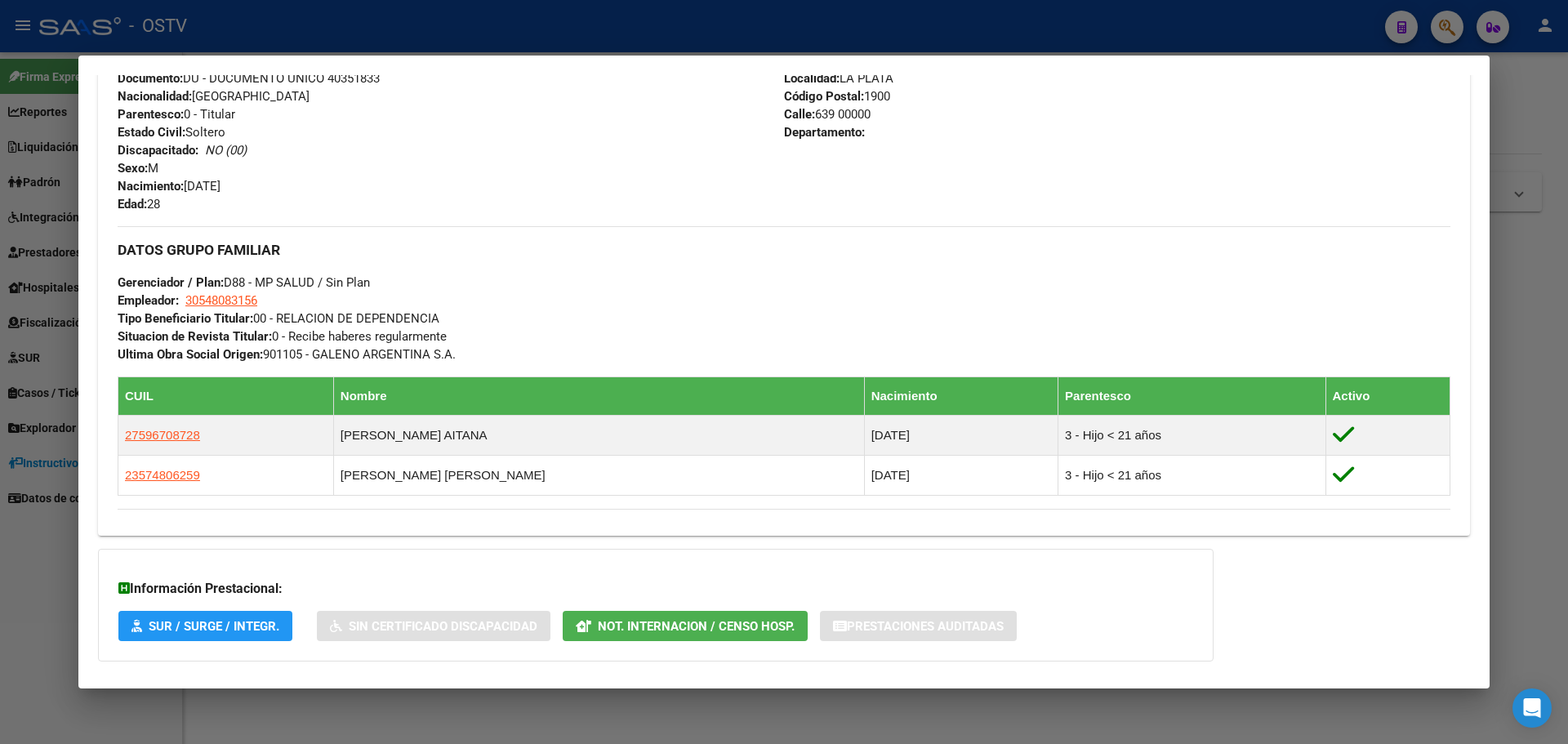
scroll to position [713, 0]
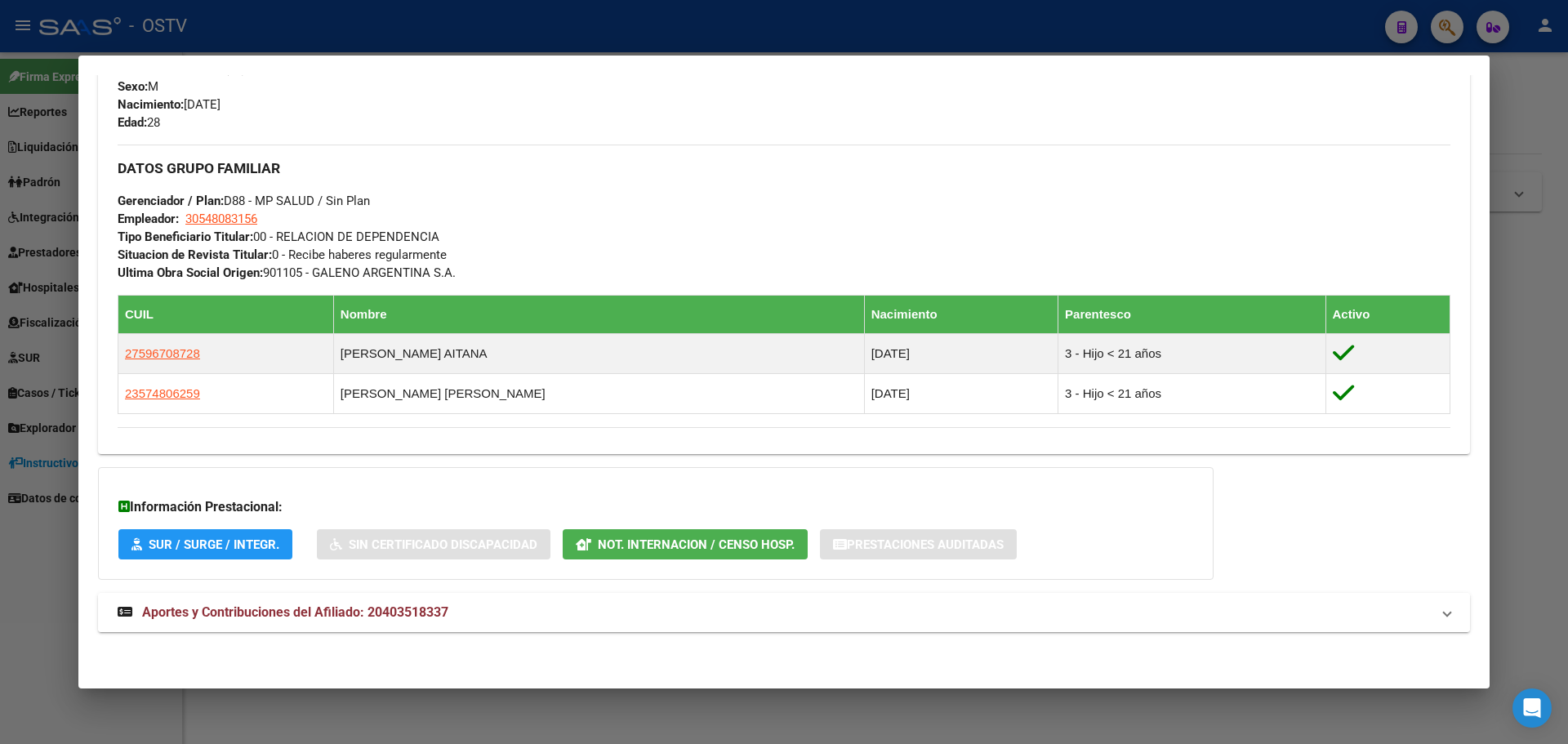
click at [248, 616] on span "Aportes y Contribuciones del Afiliado: 20403518337" at bounding box center [294, 612] width 306 height 15
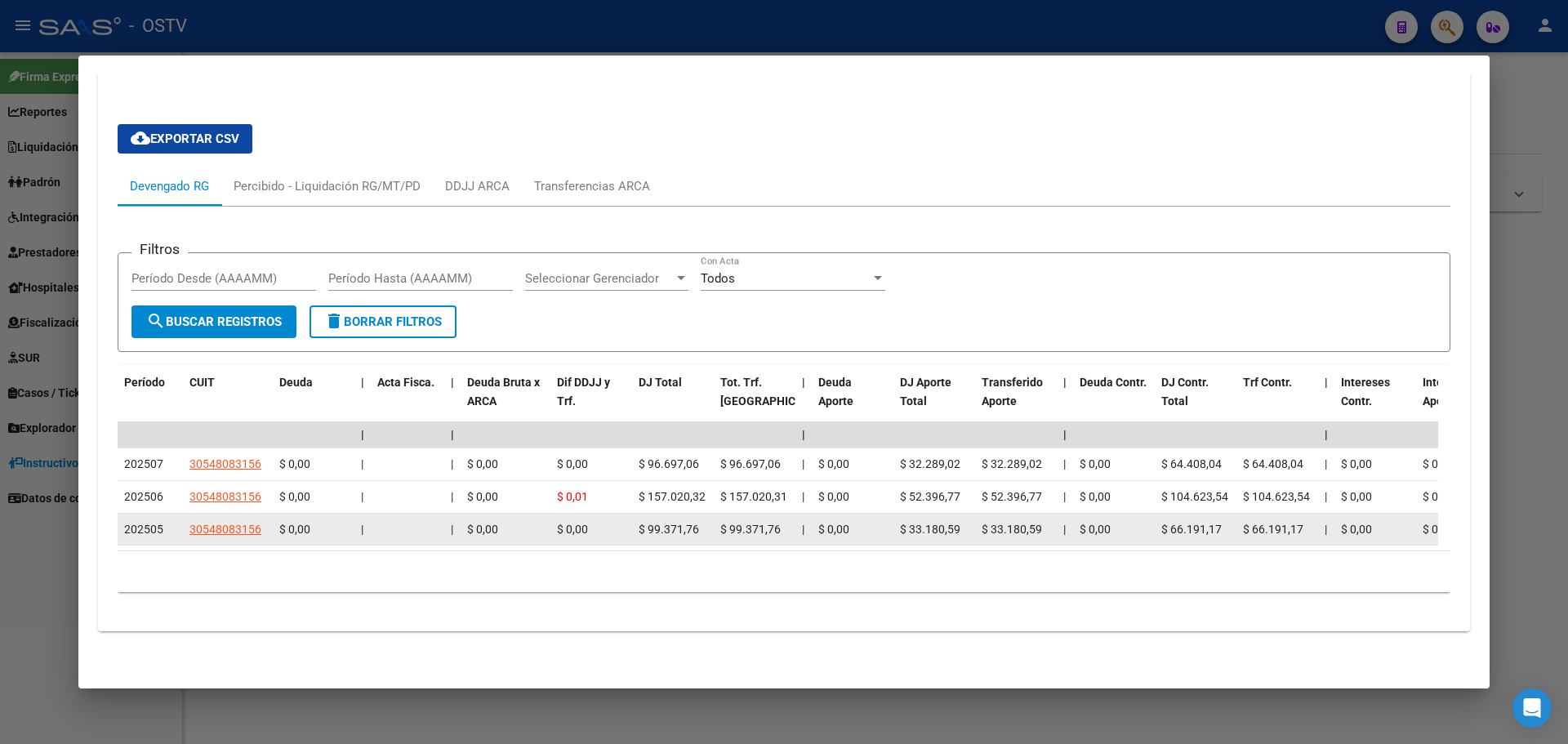
scroll to position [1287, 0]
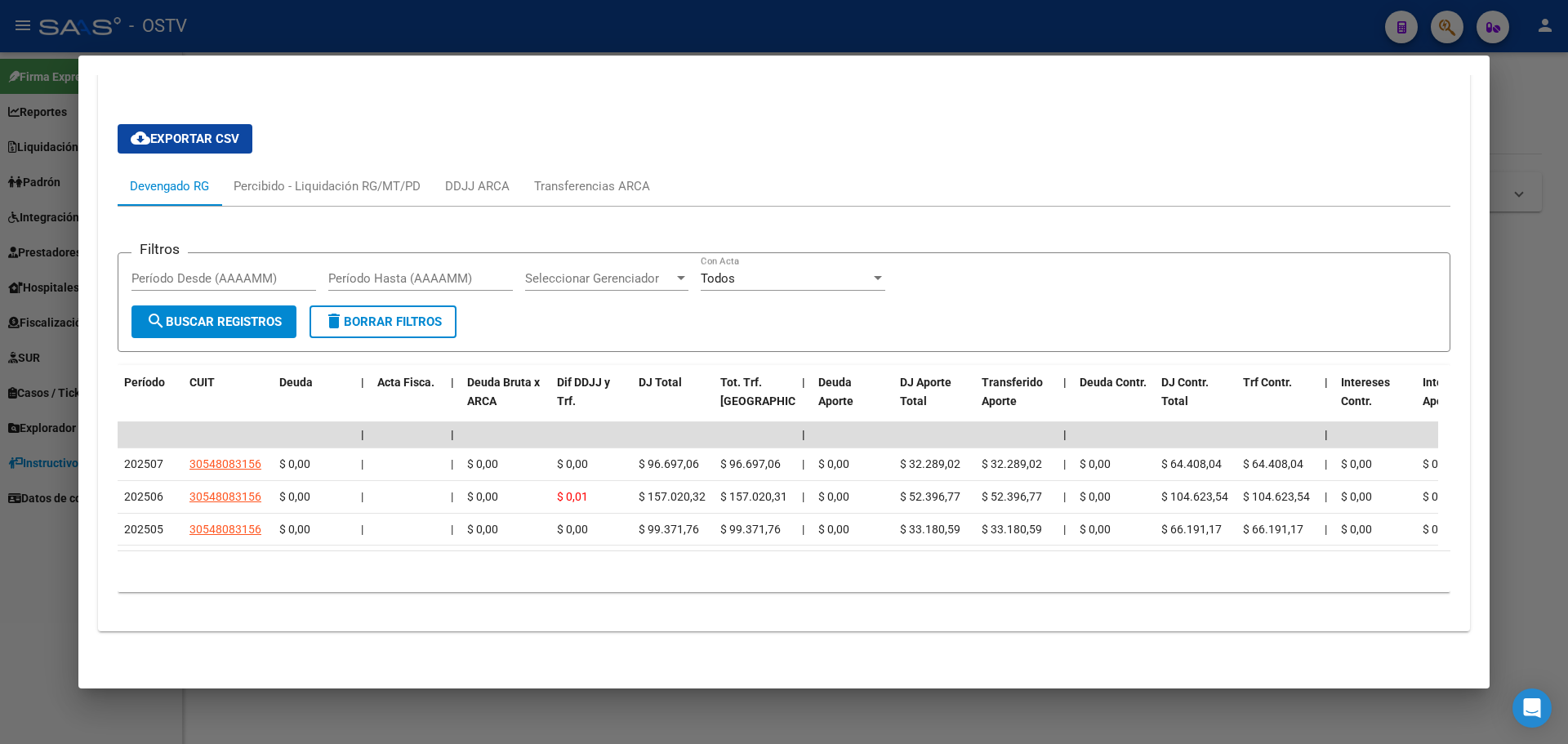
drag, startPoint x: 271, startPoint y: 537, endPoint x: 339, endPoint y: 545, distance: 68.5
click at [339, 545] on datatable-body "| | | | | | | | | | | | | 202507 30548083156 $ 0,00 | | $ 0,00 $ 0,00 $ 96.697,…" at bounding box center [778, 486] width 1321 height 128
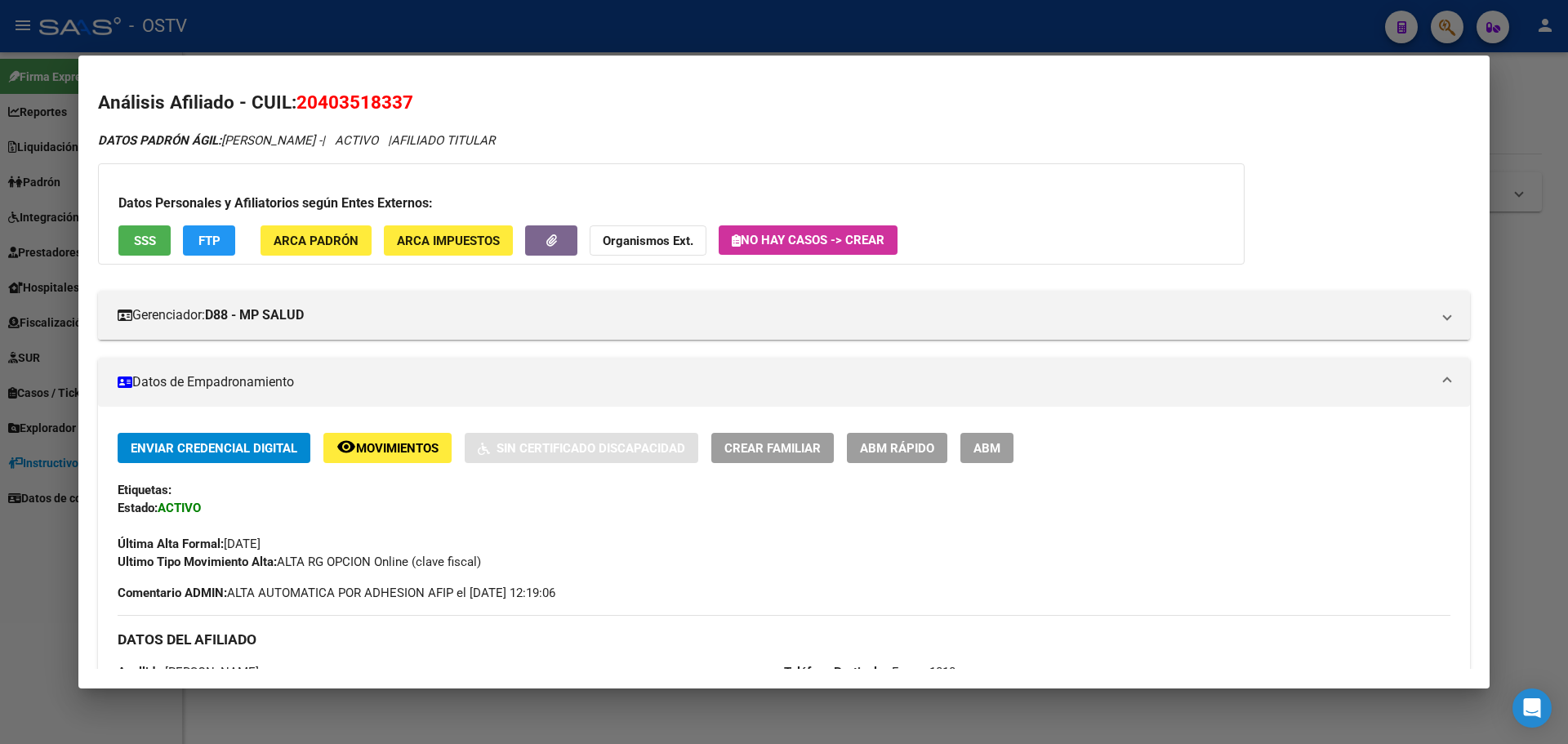
scroll to position [0, 0]
